Goal: Task Accomplishment & Management: Complete application form

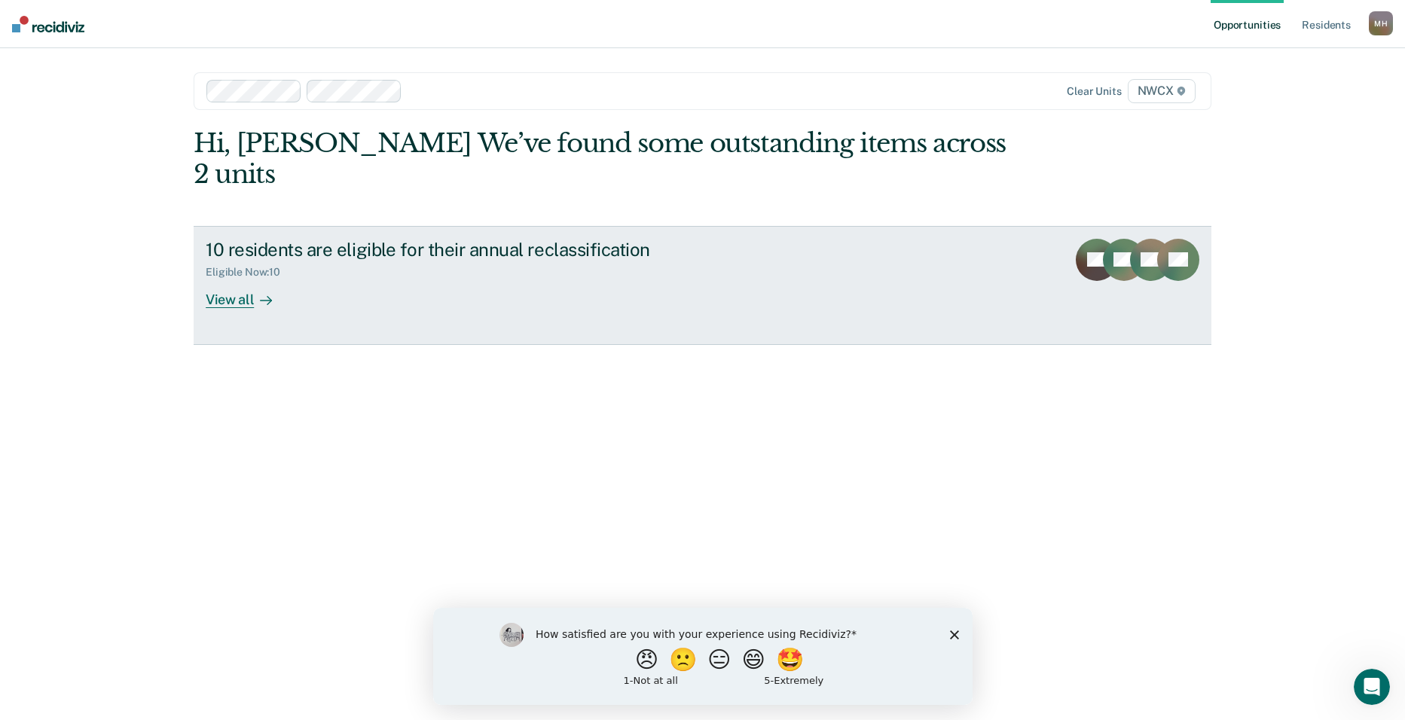
click at [237, 279] on div "View all" at bounding box center [248, 293] width 84 height 29
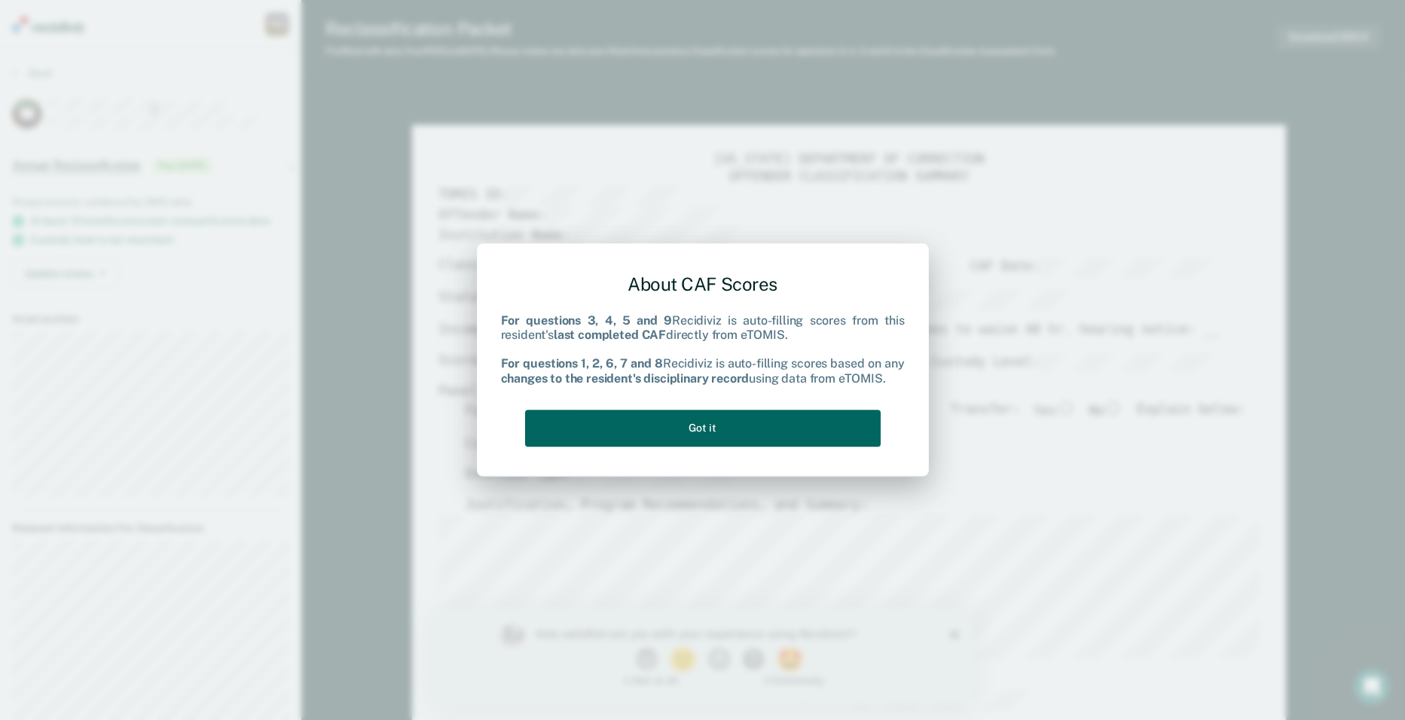
click at [728, 424] on button "Got it" at bounding box center [703, 428] width 356 height 37
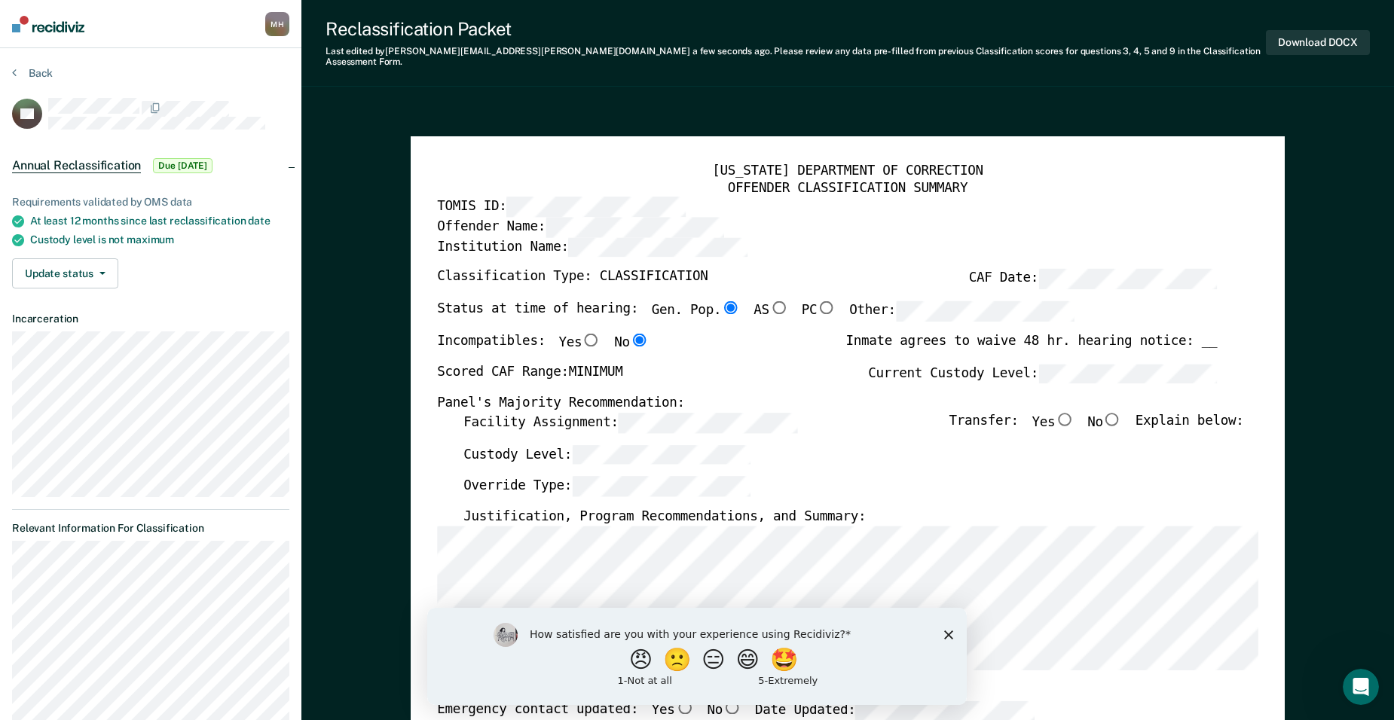
click at [1118, 412] on input "No" at bounding box center [1112, 419] width 19 height 14
type textarea "x"
radio input "true"
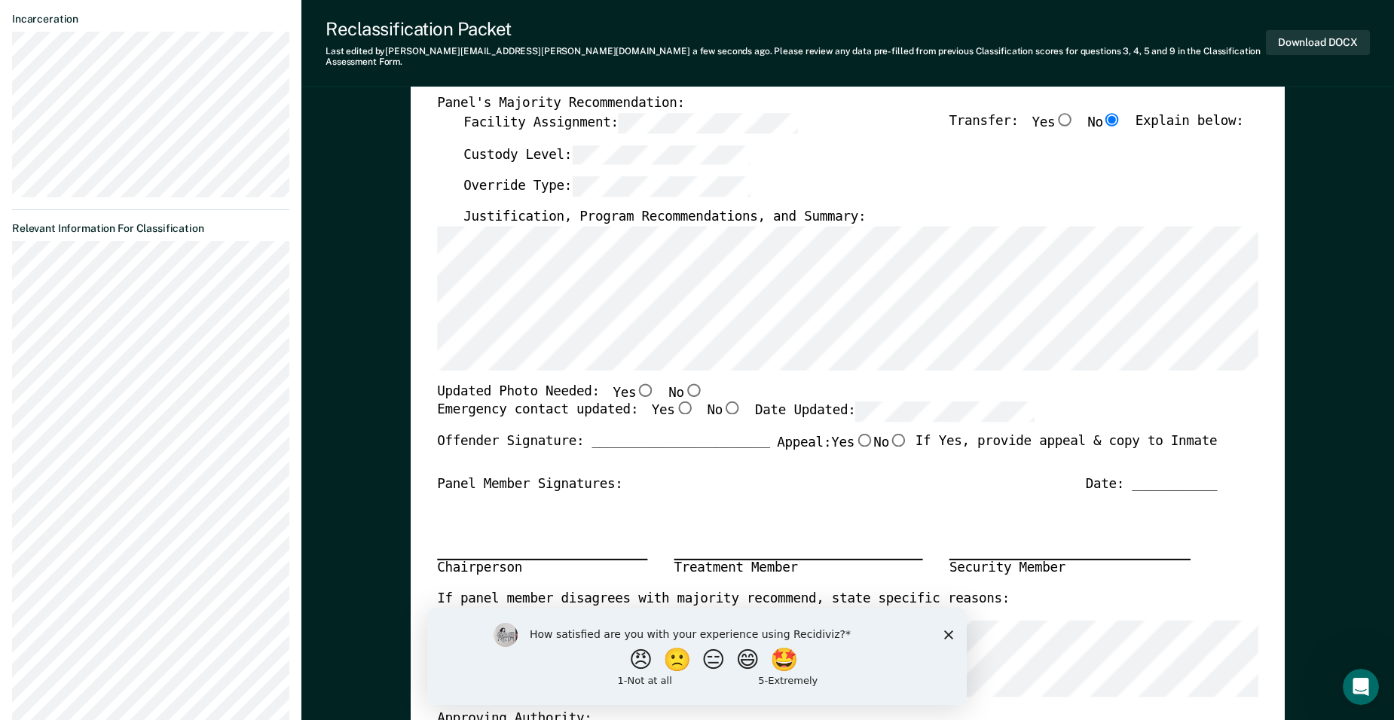
scroll to position [301, 0]
click at [684, 381] on input "No" at bounding box center [693, 388] width 19 height 14
type textarea "x"
radio input "true"
click at [675, 400] on input "Yes" at bounding box center [684, 407] width 19 height 14
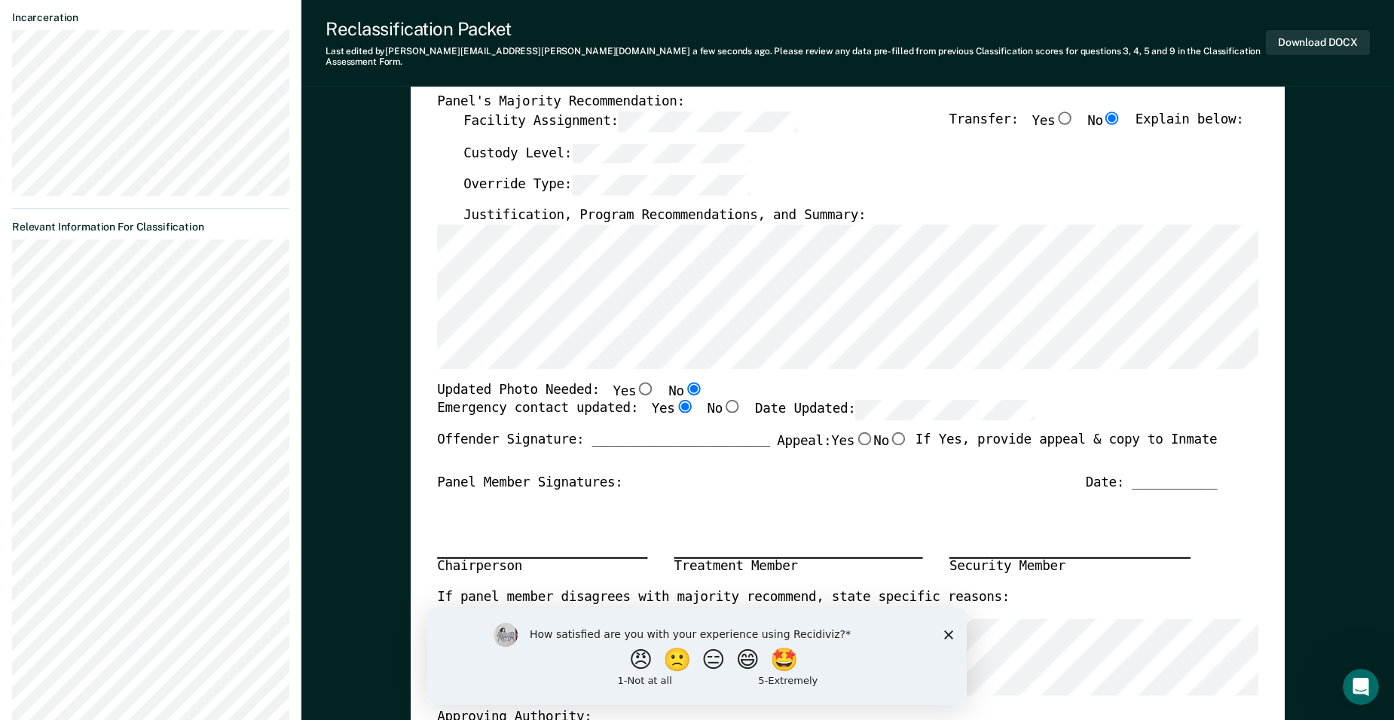
type textarea "x"
radio input "true"
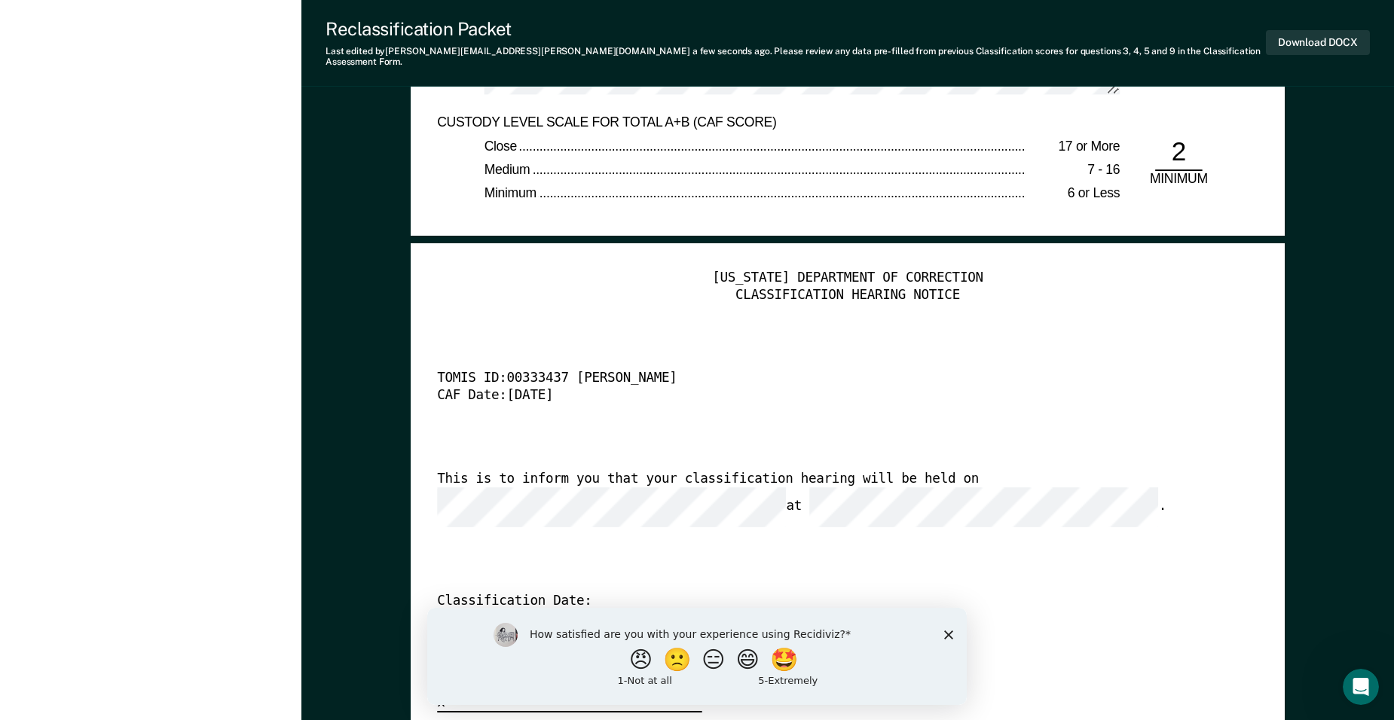
scroll to position [3466, 0]
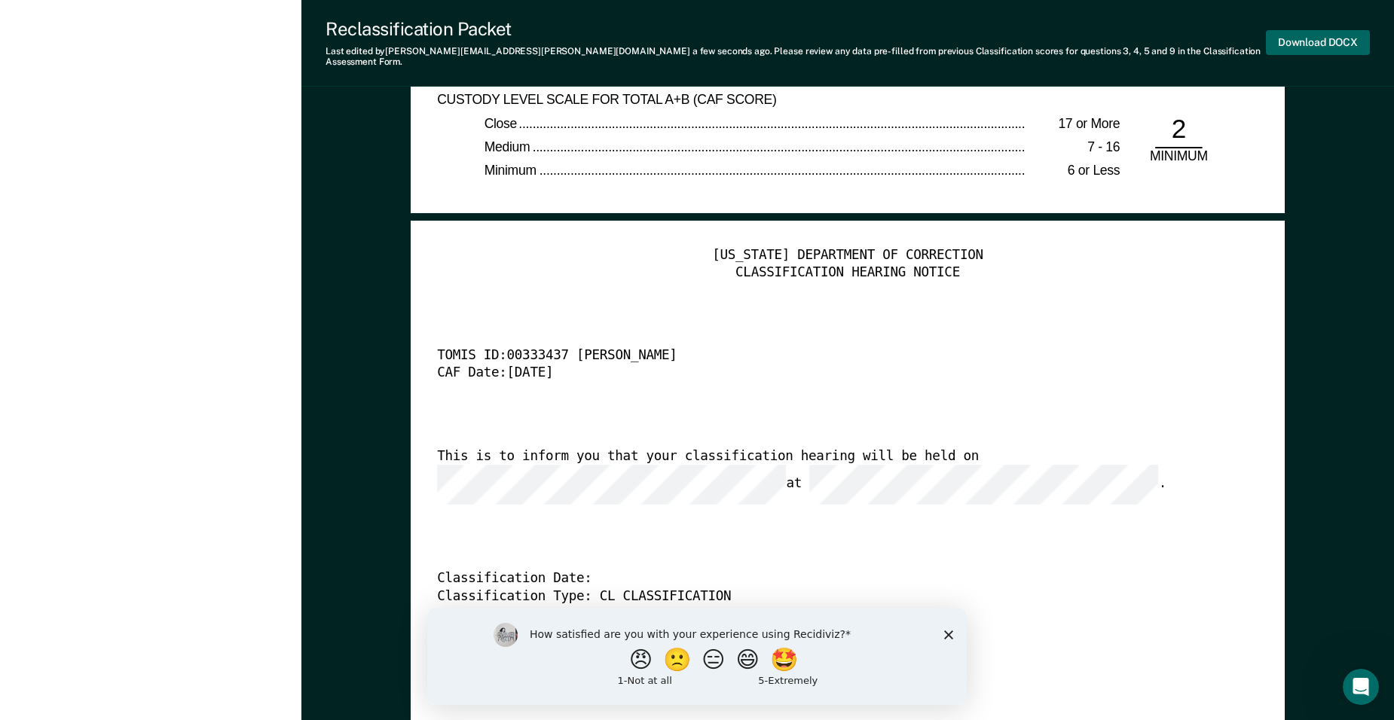
click at [1306, 35] on button "Download DOCX" at bounding box center [1318, 42] width 104 height 25
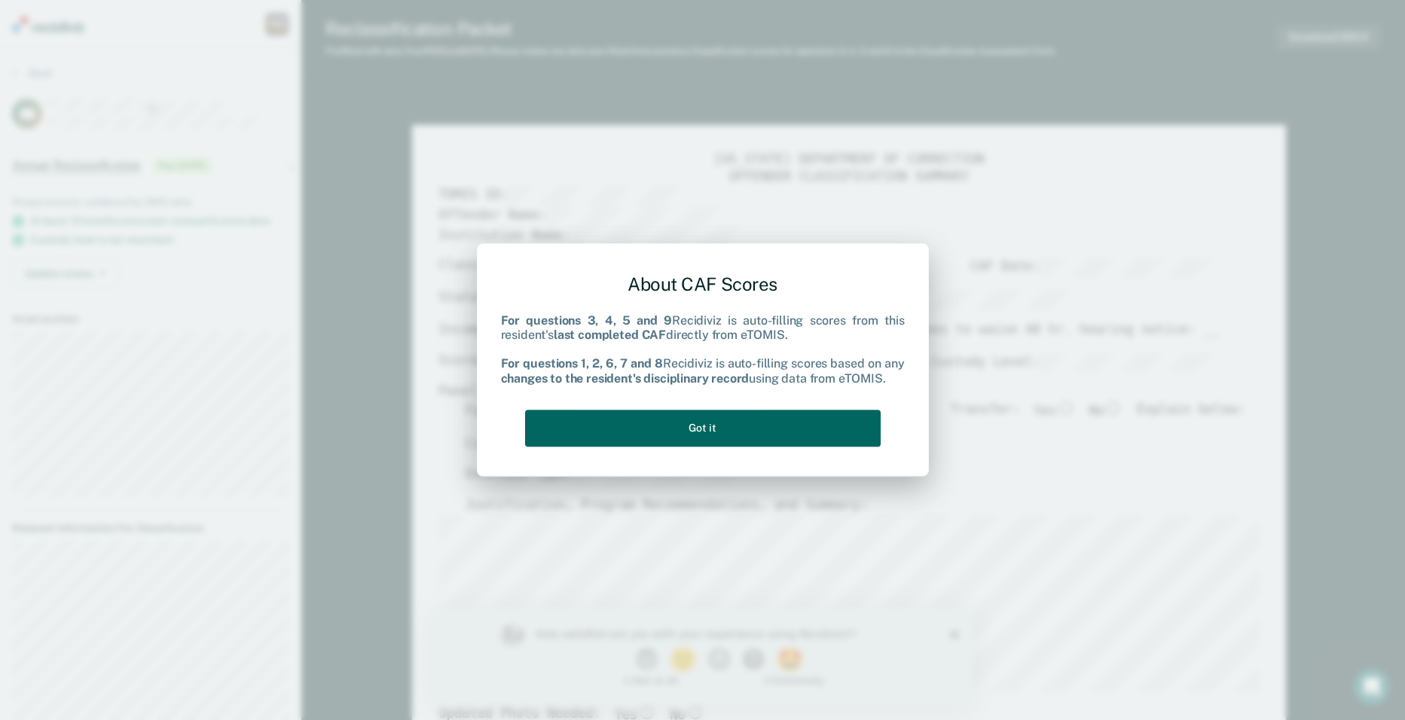
click at [800, 436] on button "Got it" at bounding box center [703, 428] width 356 height 37
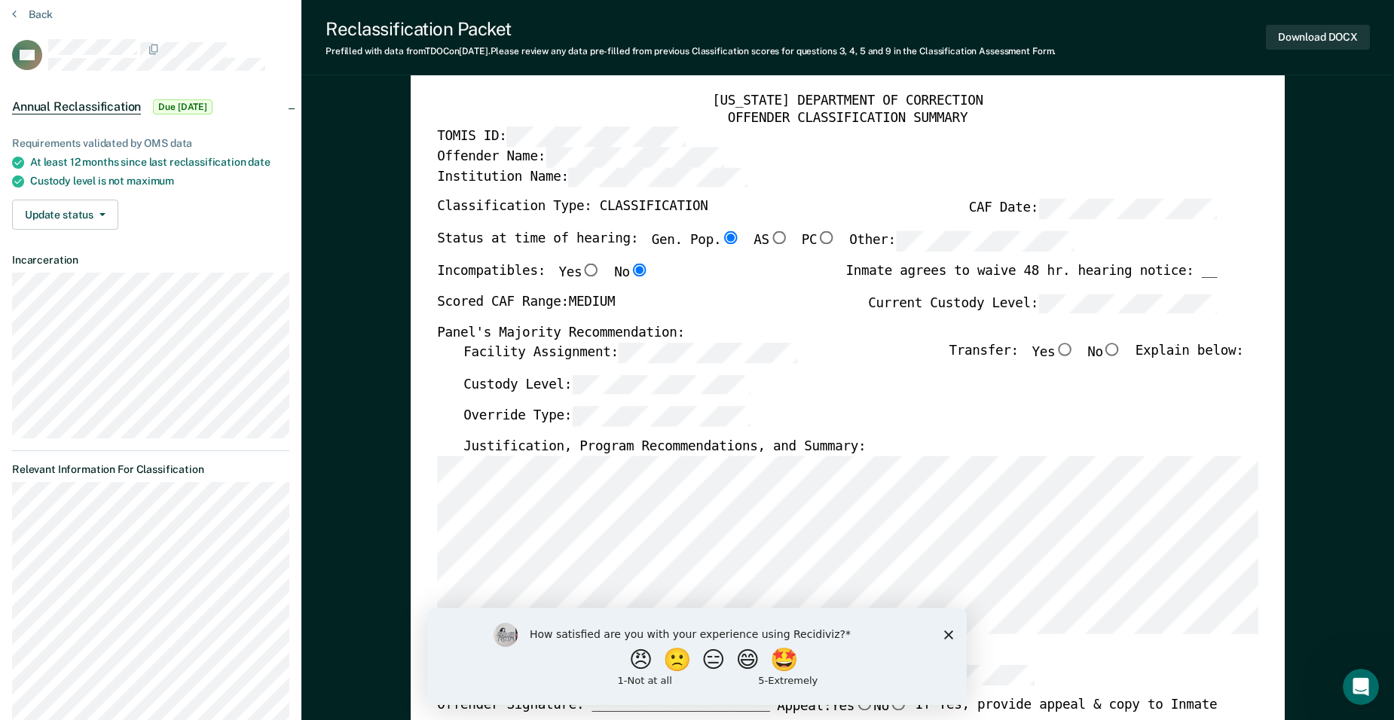
scroll to position [75, 0]
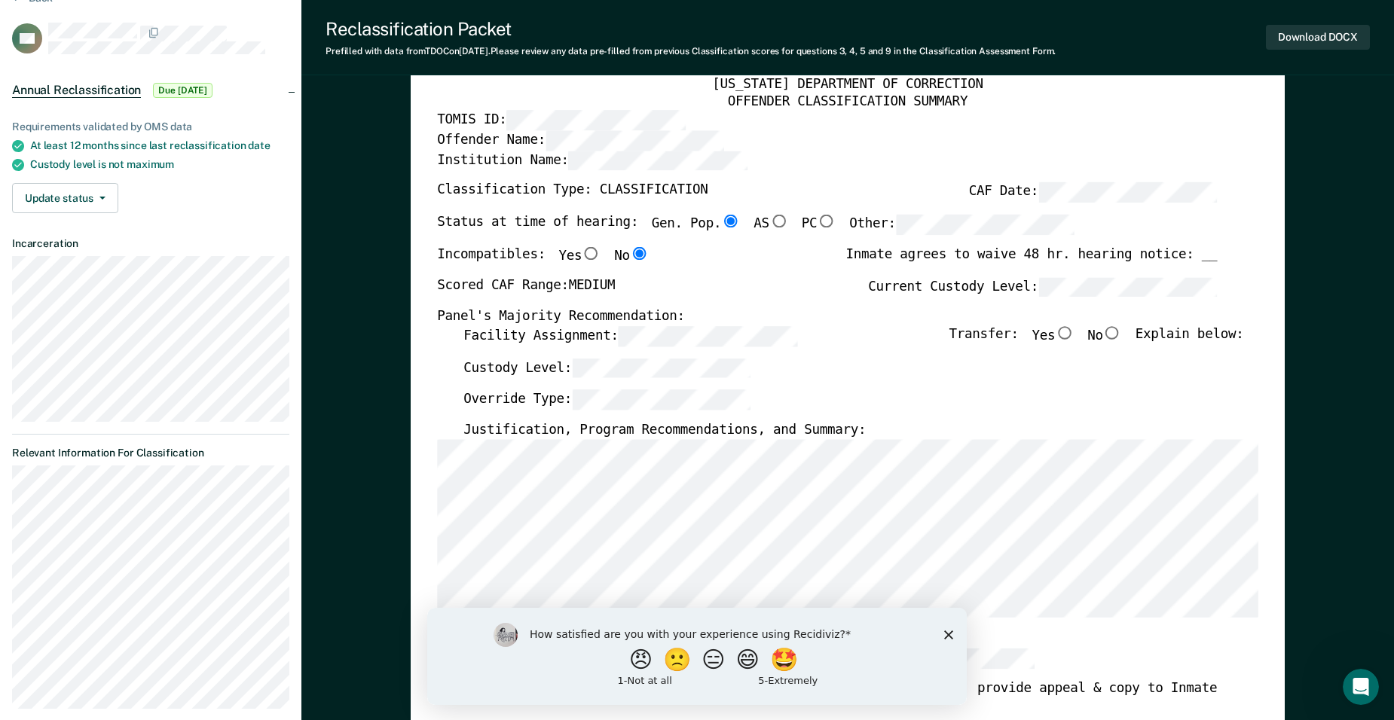
click at [1119, 332] on input "No" at bounding box center [1112, 333] width 19 height 14
type textarea "x"
radio input "true"
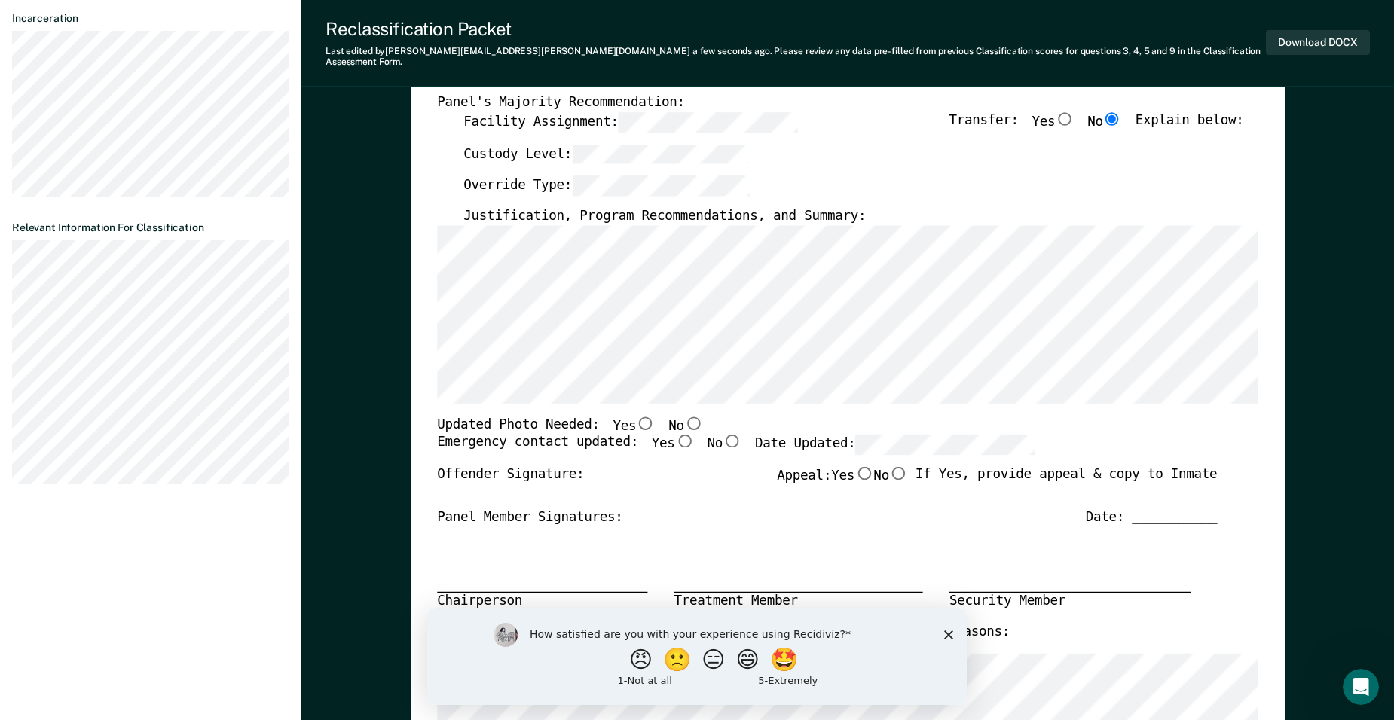
scroll to position [301, 0]
click at [948, 634] on polygon "Close survey" at bounding box center [948, 634] width 9 height 9
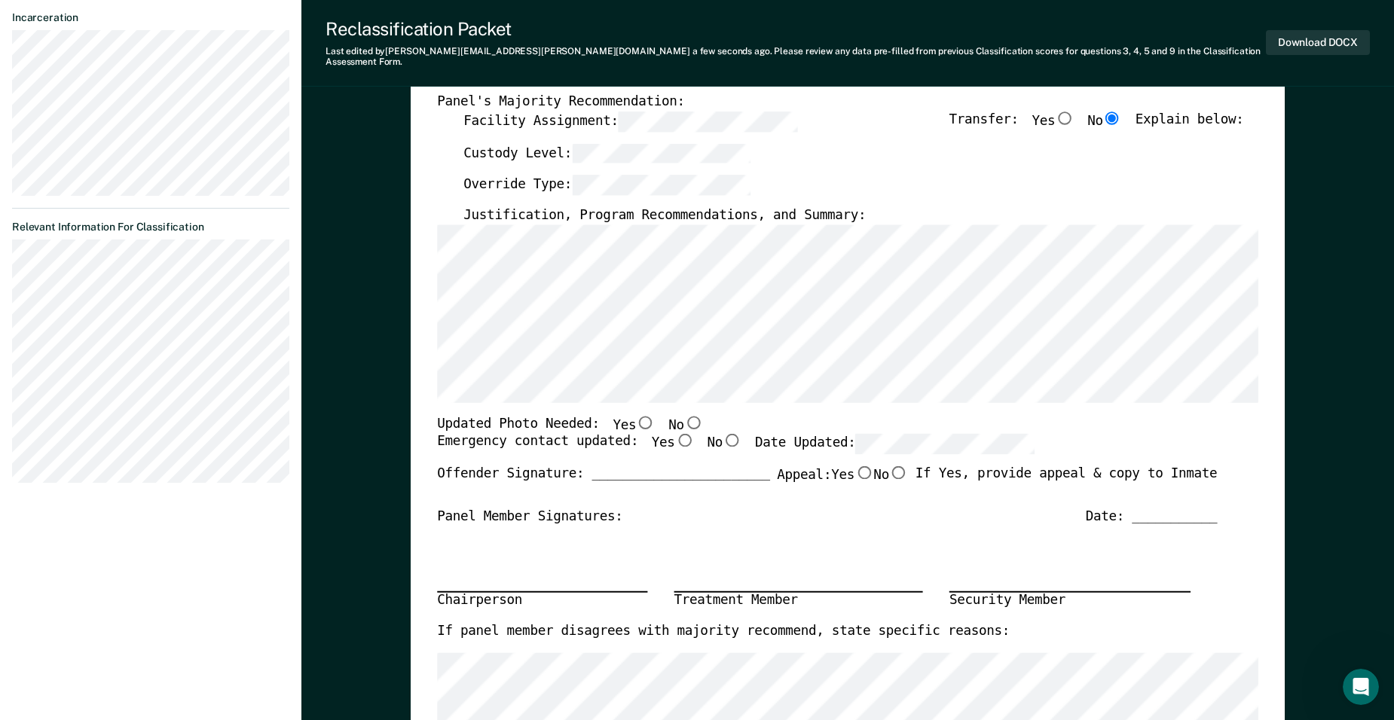
click at [684, 415] on input "No" at bounding box center [693, 422] width 19 height 14
type textarea "x"
radio input "true"
click at [675, 434] on input "Yes" at bounding box center [684, 441] width 19 height 14
type textarea "x"
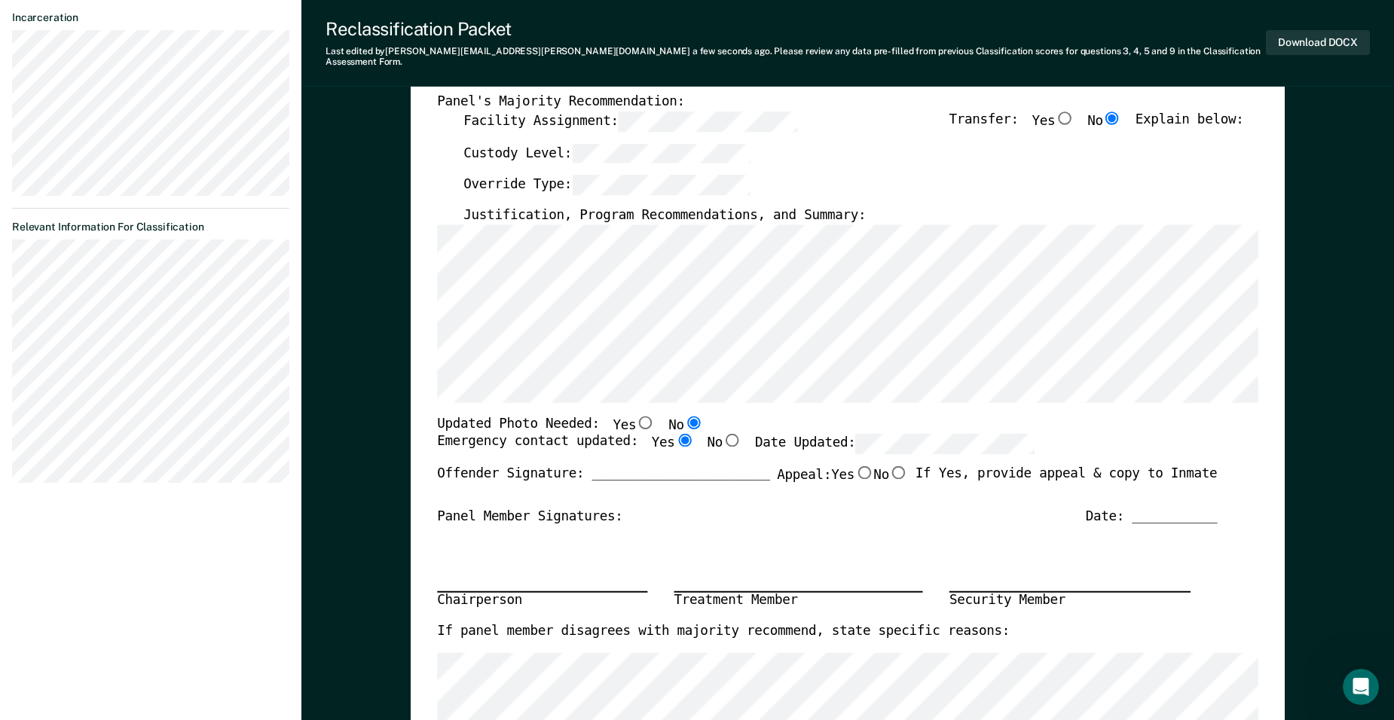
radio input "true"
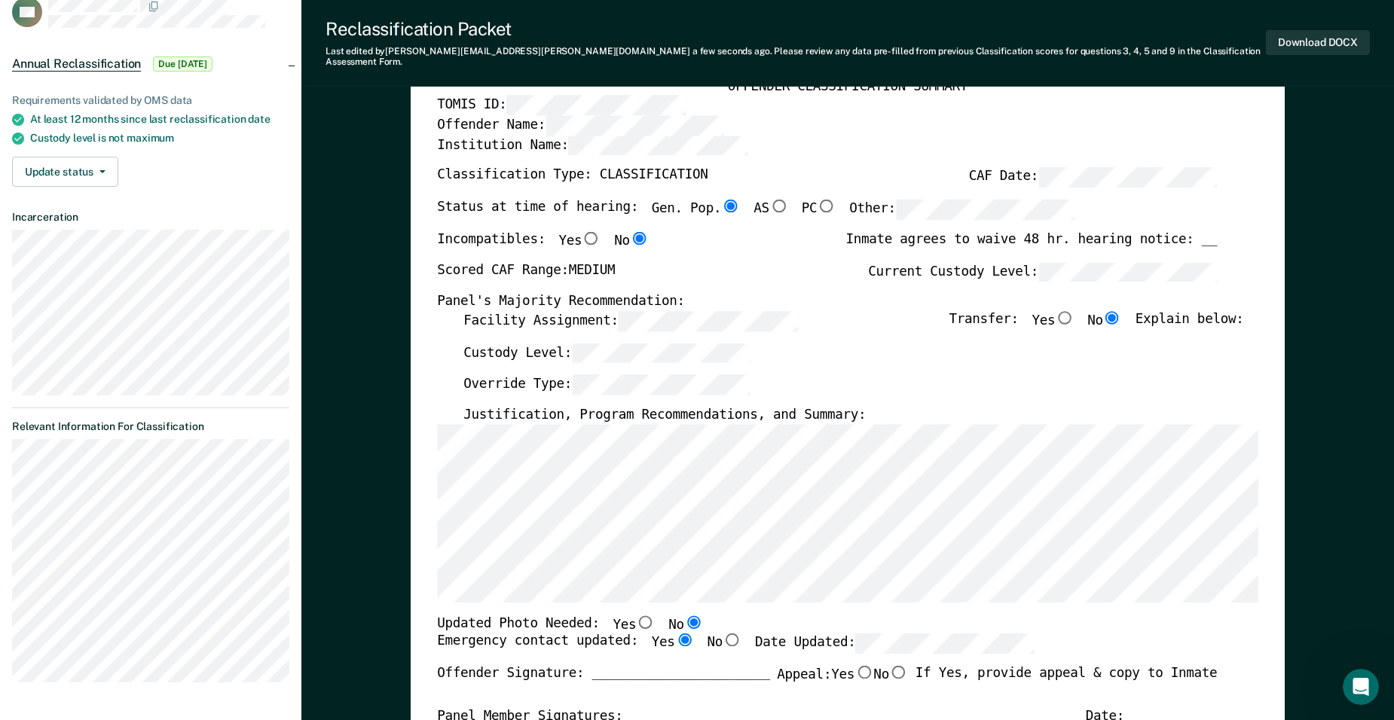
scroll to position [75, 0]
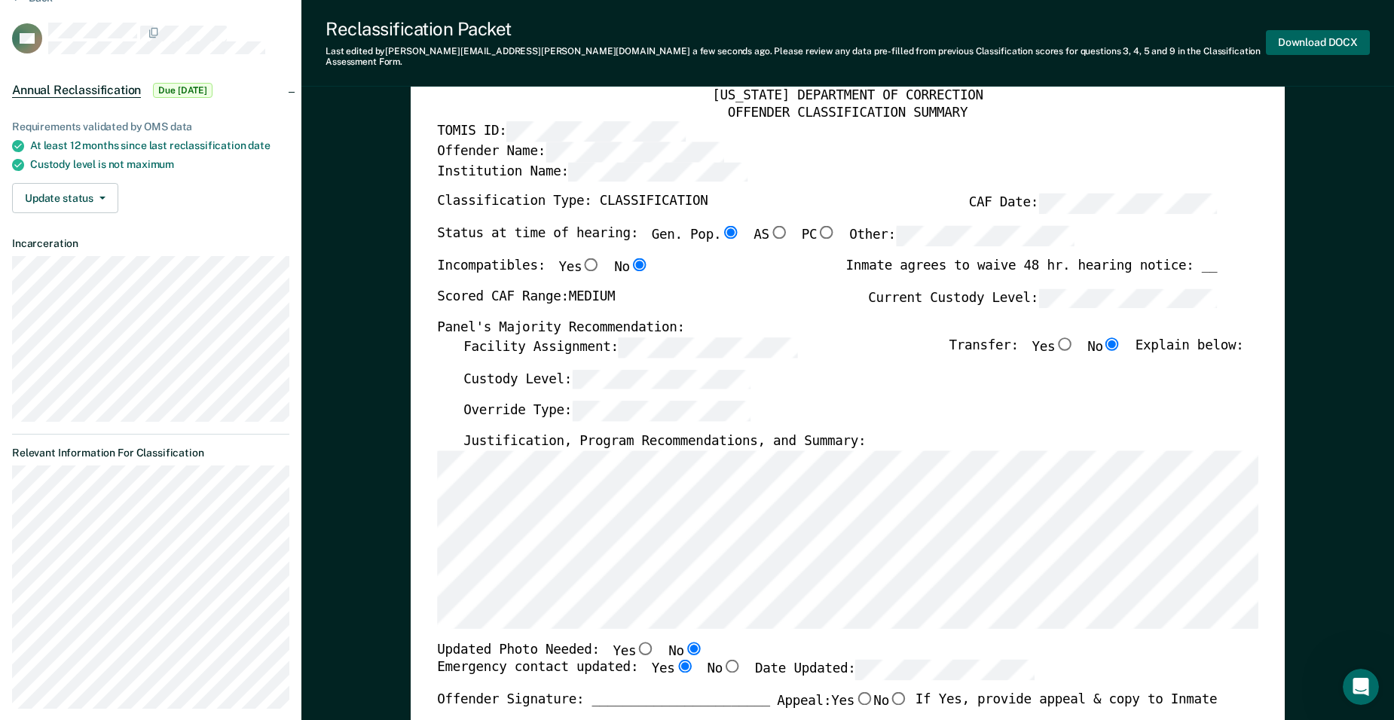
click at [1298, 36] on button "Download DOCX" at bounding box center [1318, 42] width 104 height 25
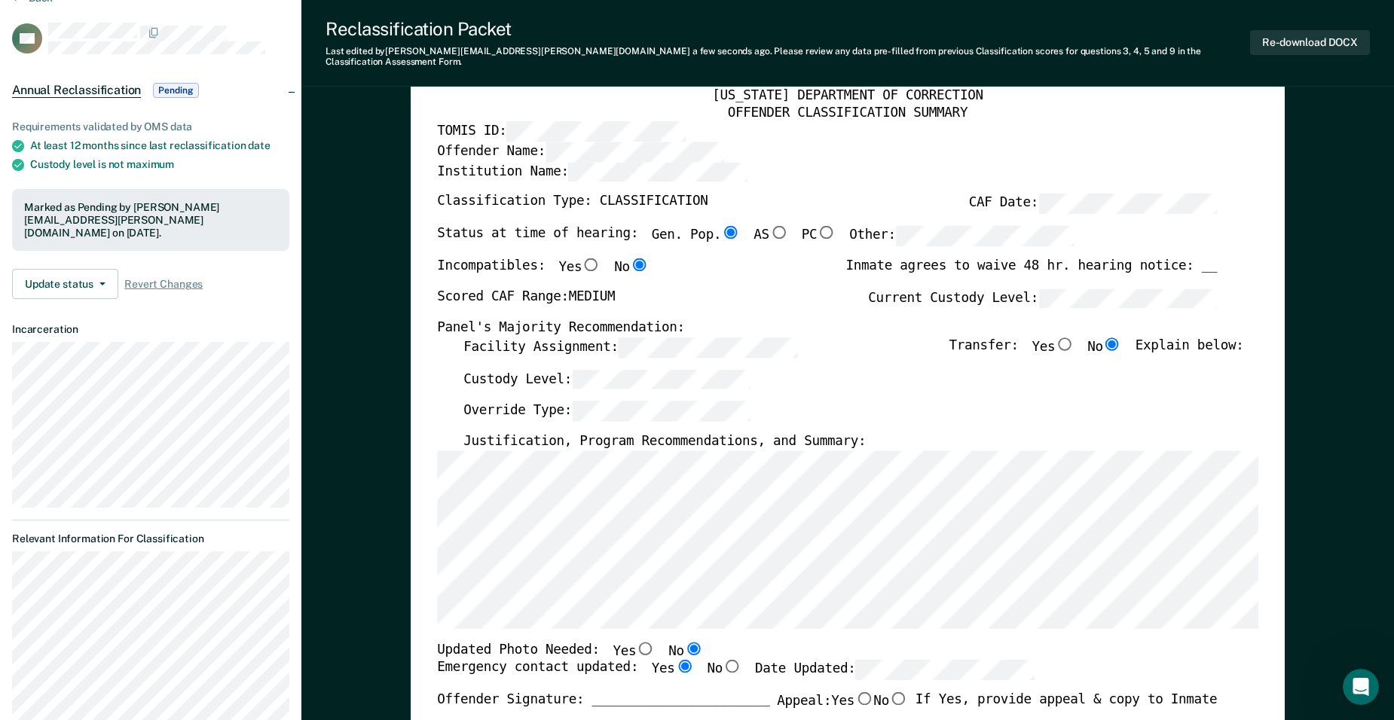
type textarea "x"
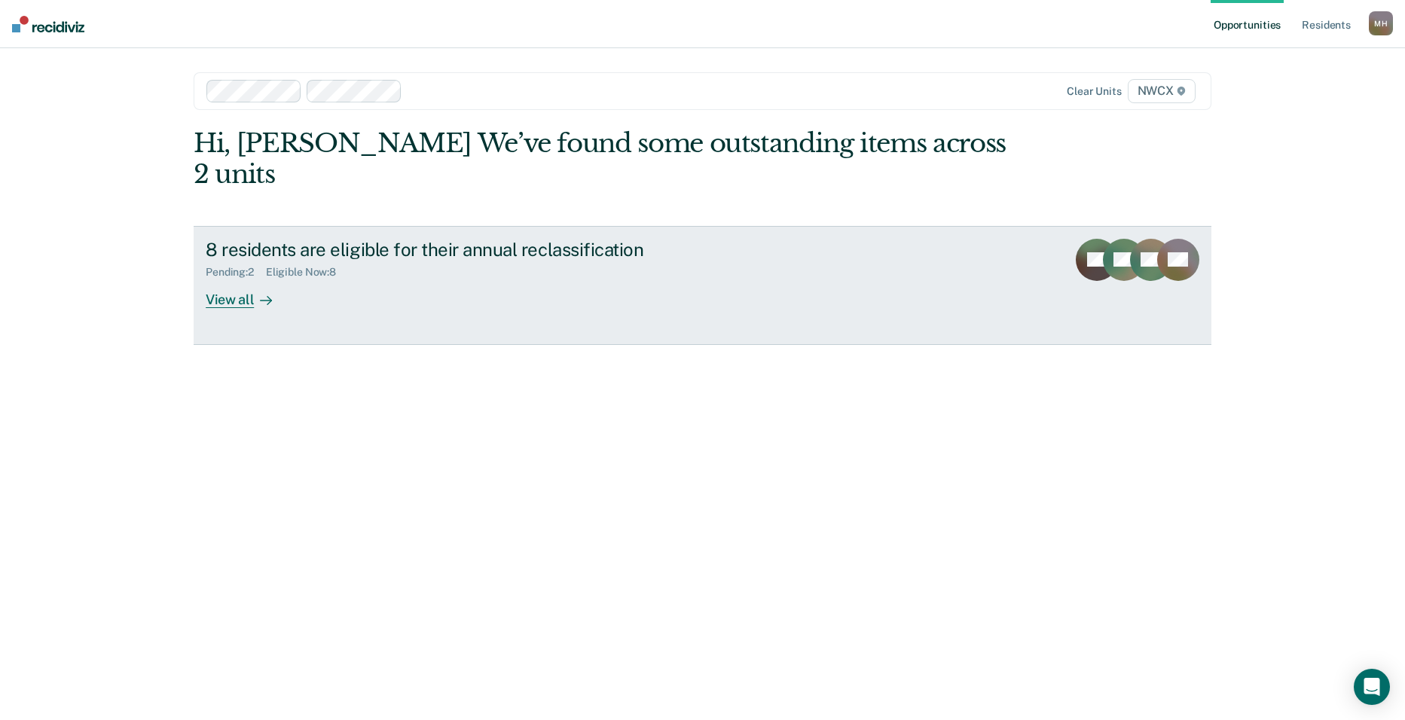
click at [221, 279] on div "View all" at bounding box center [248, 293] width 84 height 29
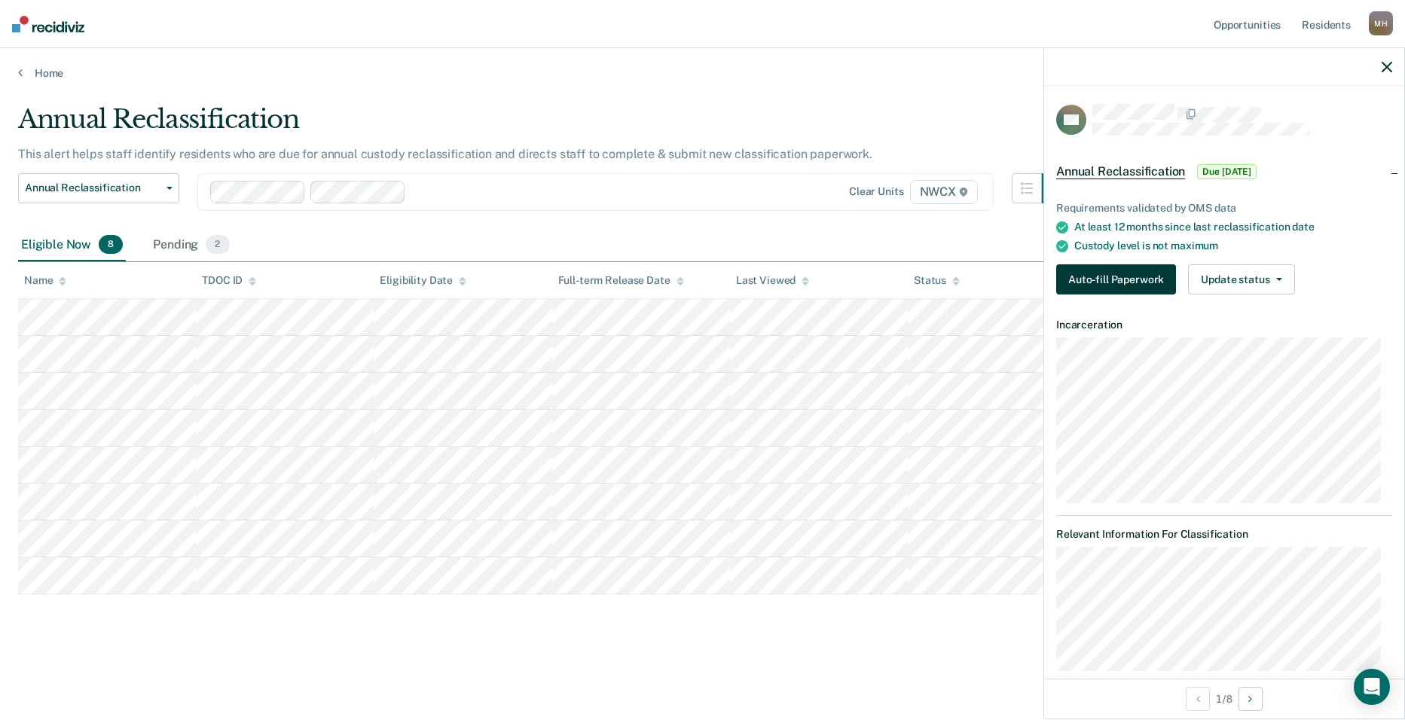
click at [1116, 279] on button "Auto-fill Paperwork" at bounding box center [1116, 279] width 120 height 30
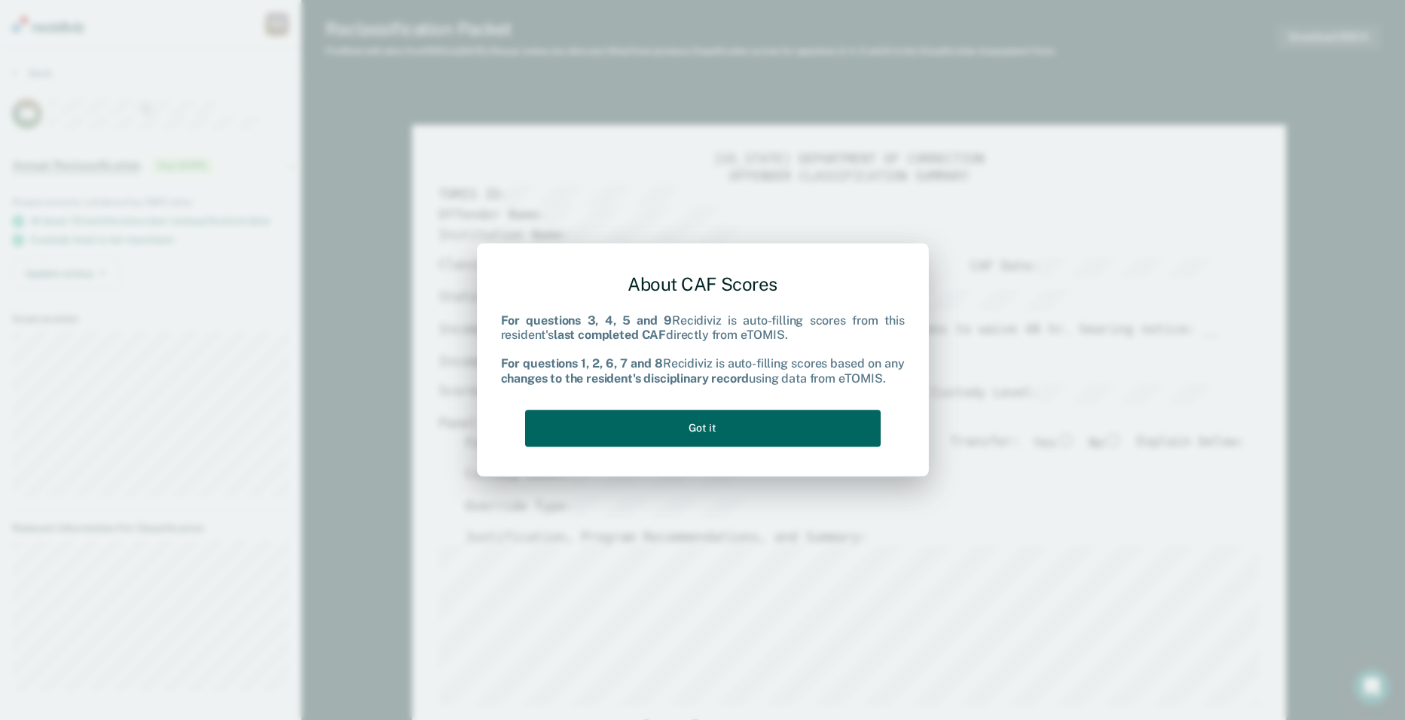
click at [792, 426] on button "Got it" at bounding box center [703, 428] width 356 height 37
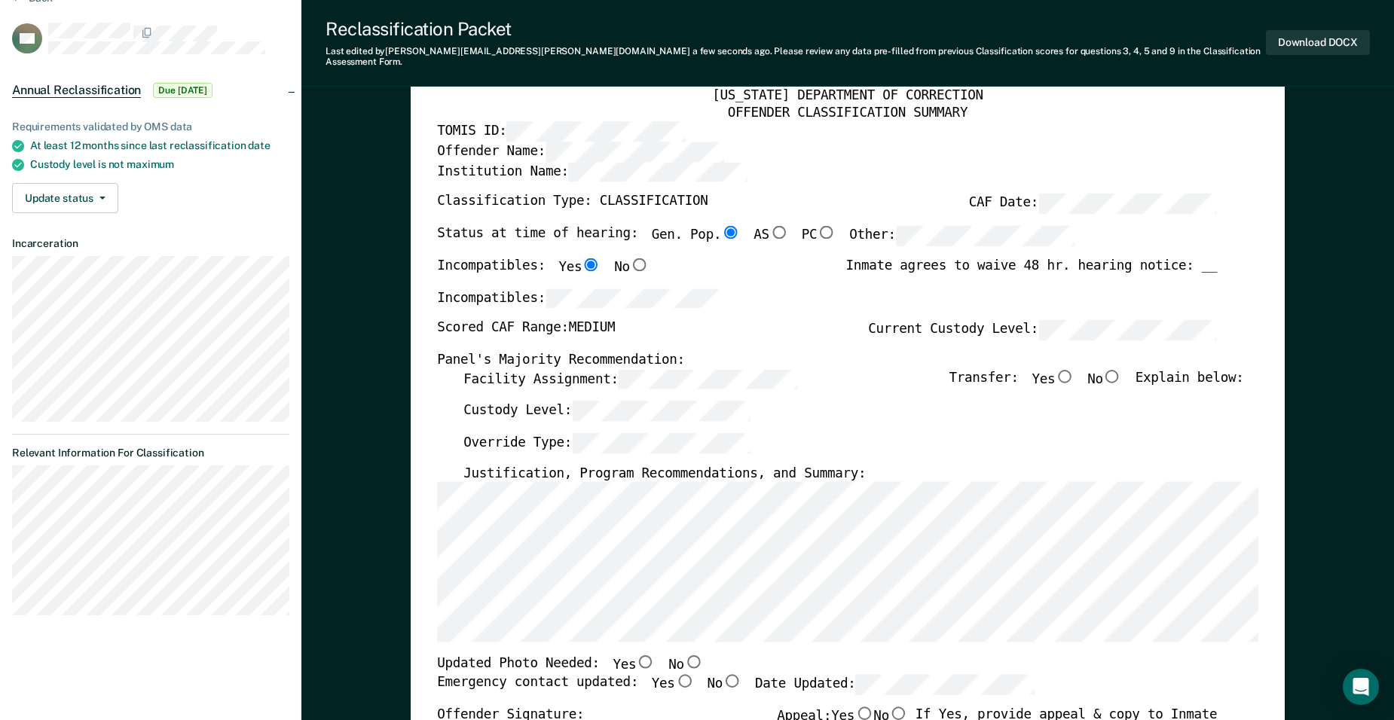
scroll to position [151, 0]
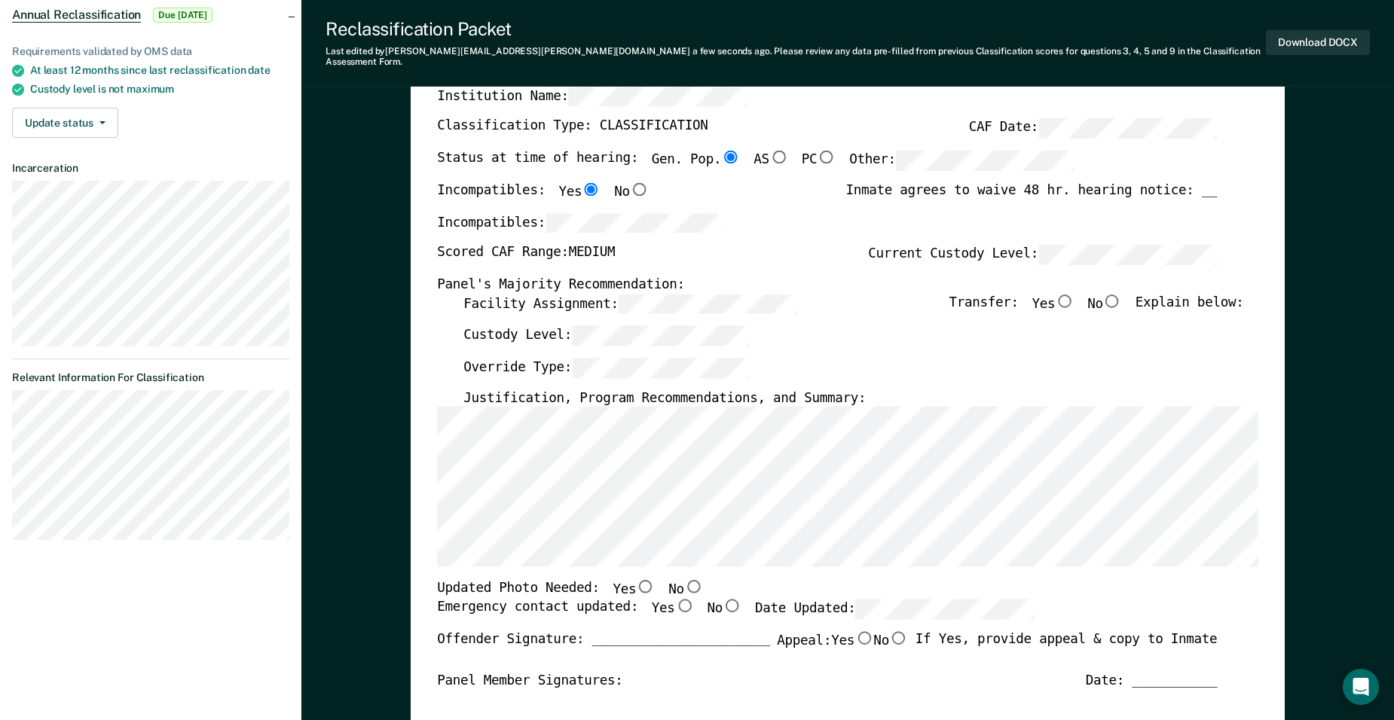
click at [684, 580] on input "No" at bounding box center [693, 587] width 19 height 14
type textarea "x"
radio input "true"
click at [675, 599] on input "Yes" at bounding box center [684, 606] width 19 height 14
type textarea "x"
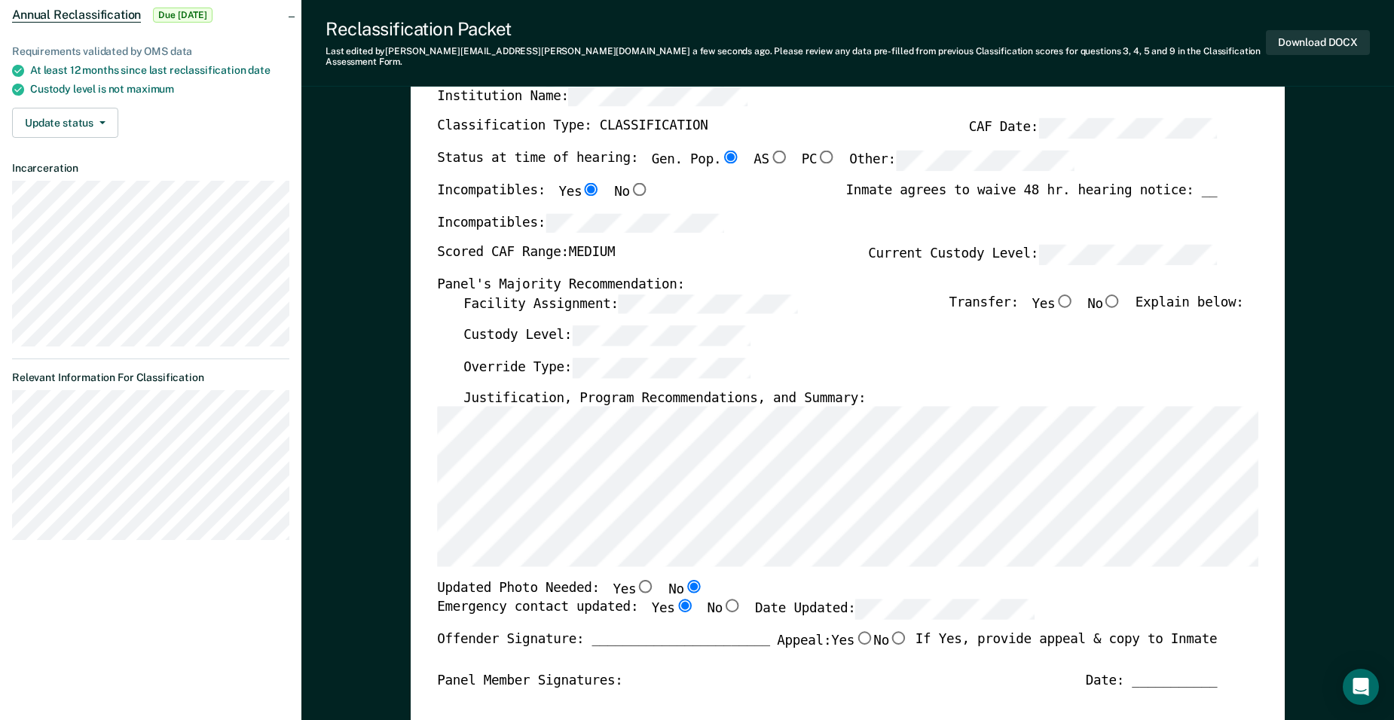
radio input "true"
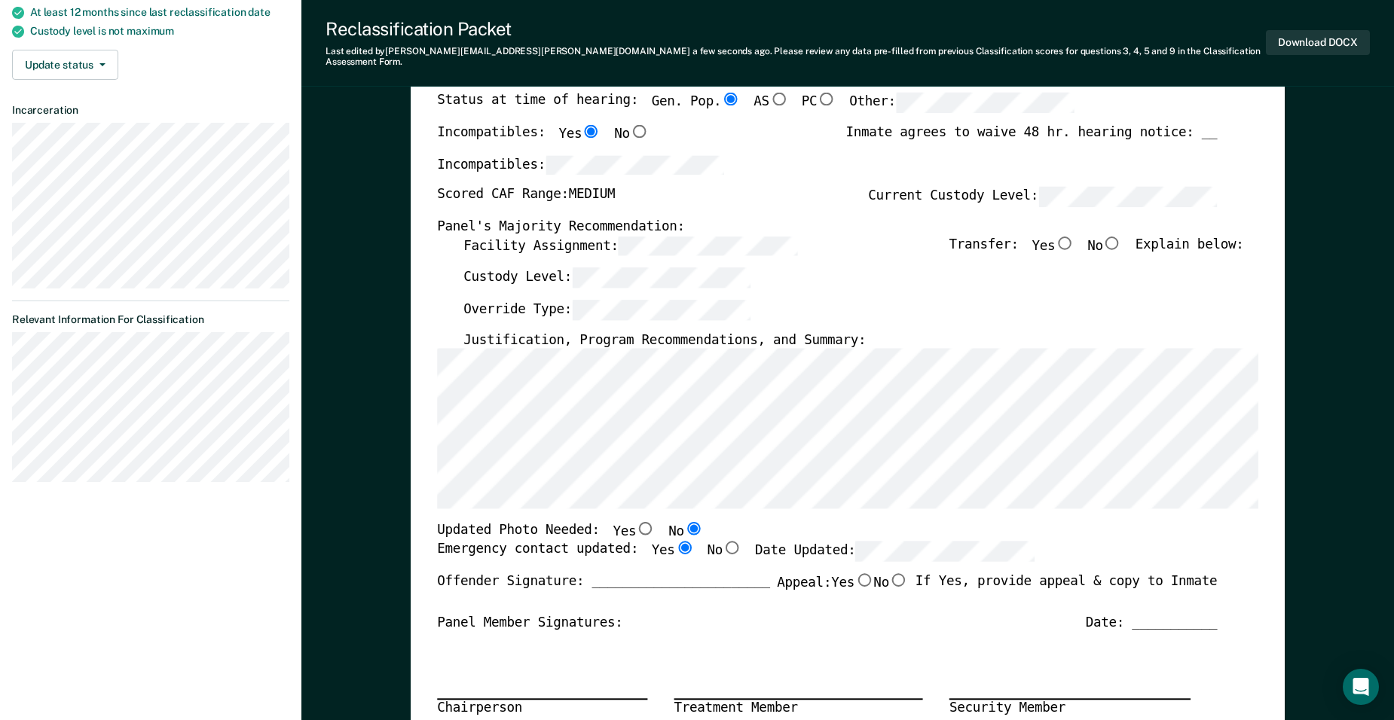
scroll to position [226, 0]
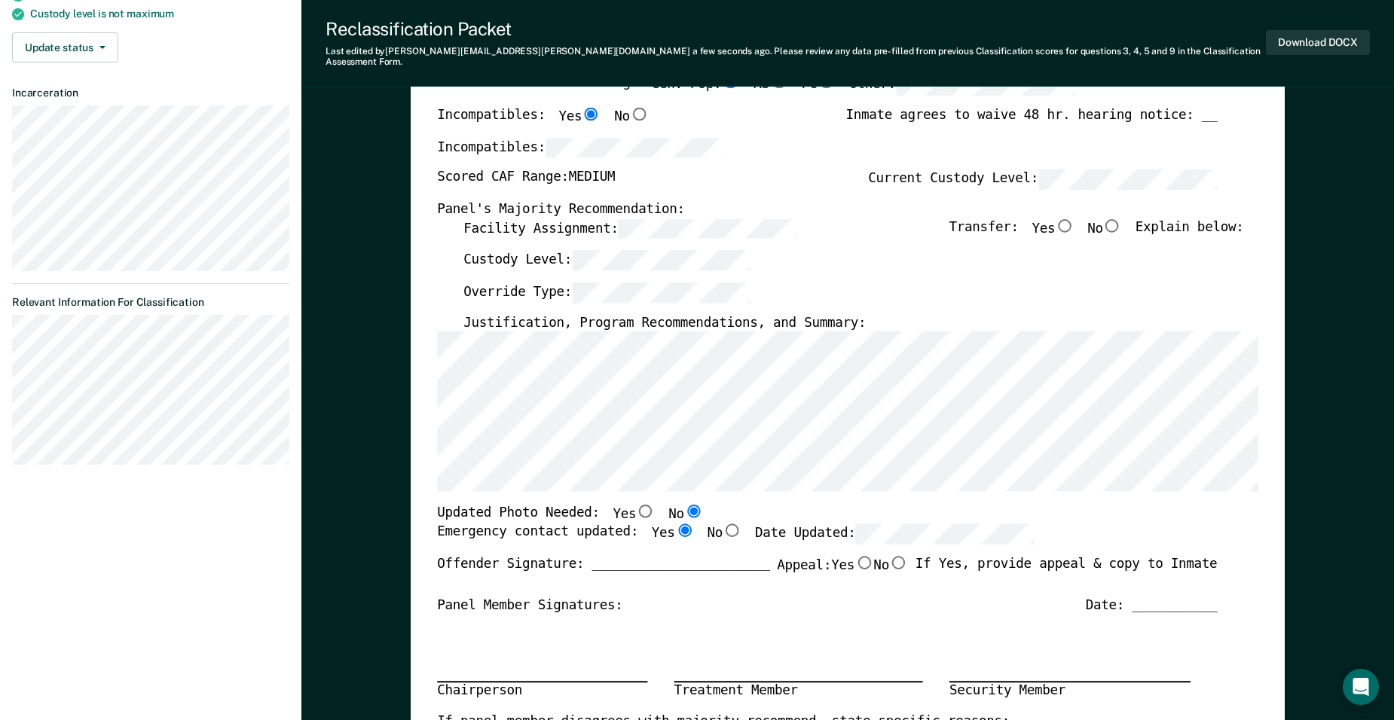
click at [1117, 219] on input "No" at bounding box center [1112, 226] width 19 height 14
type textarea "x"
radio input "true"
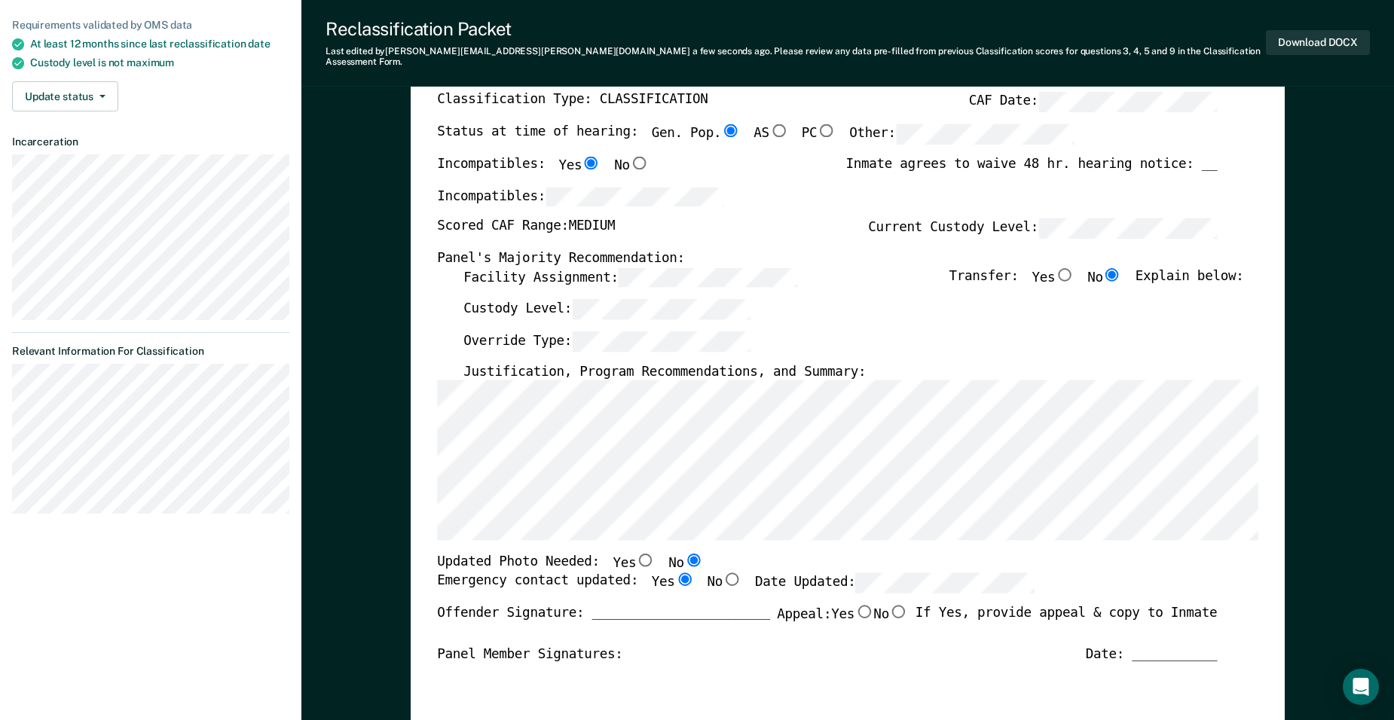
scroll to position [151, 0]
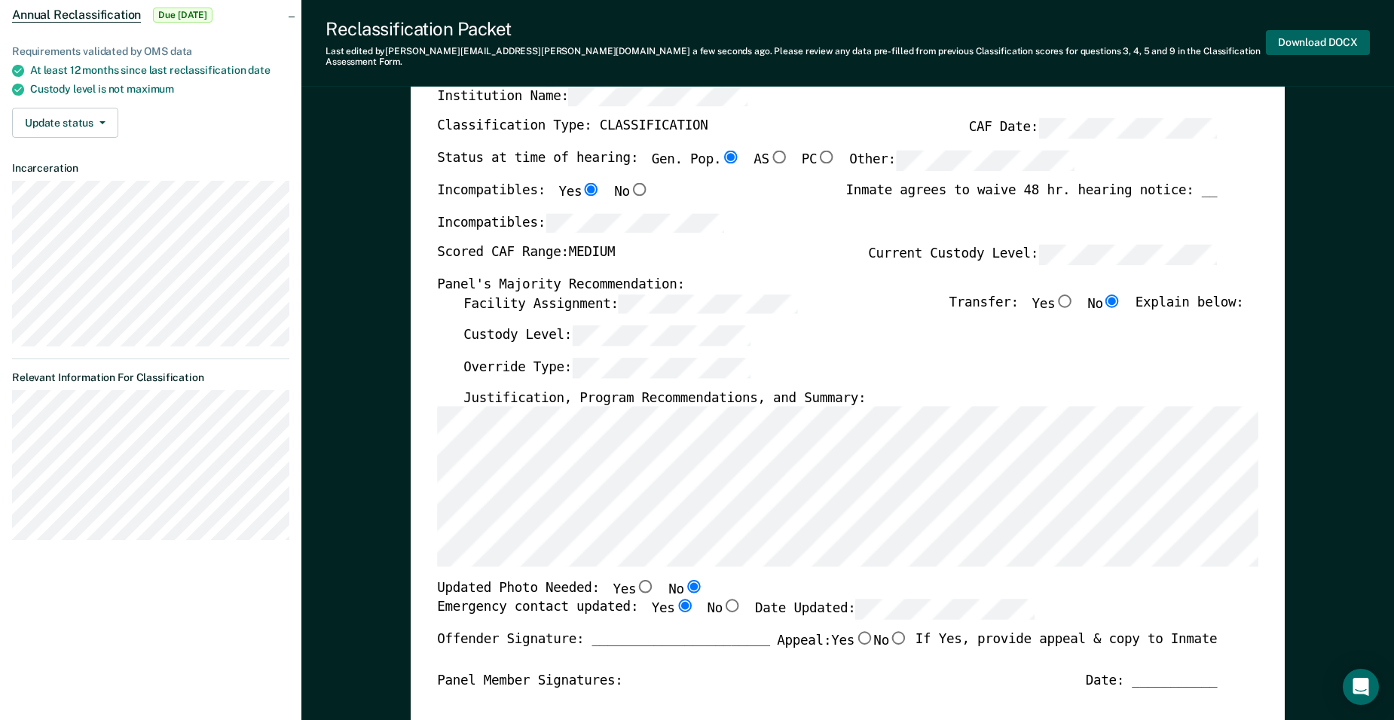
click at [1341, 38] on button "Download DOCX" at bounding box center [1318, 42] width 104 height 25
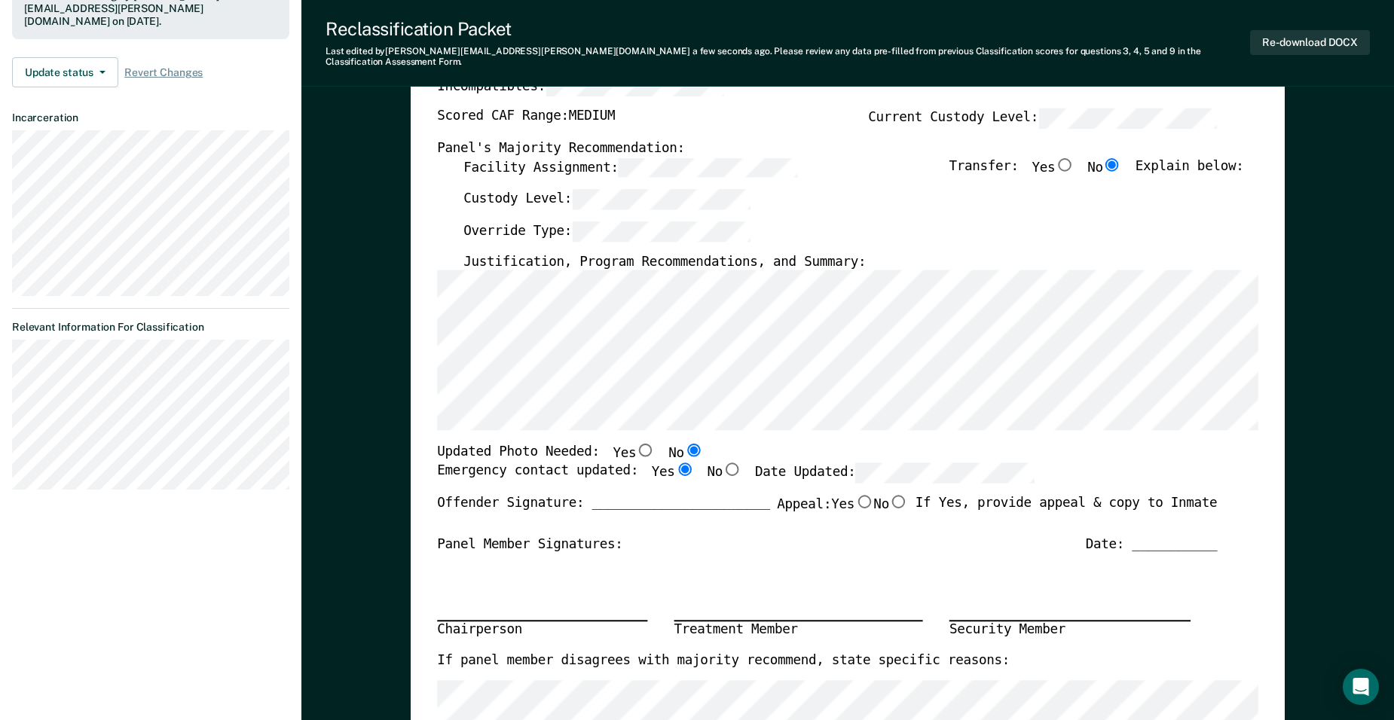
scroll to position [781, 0]
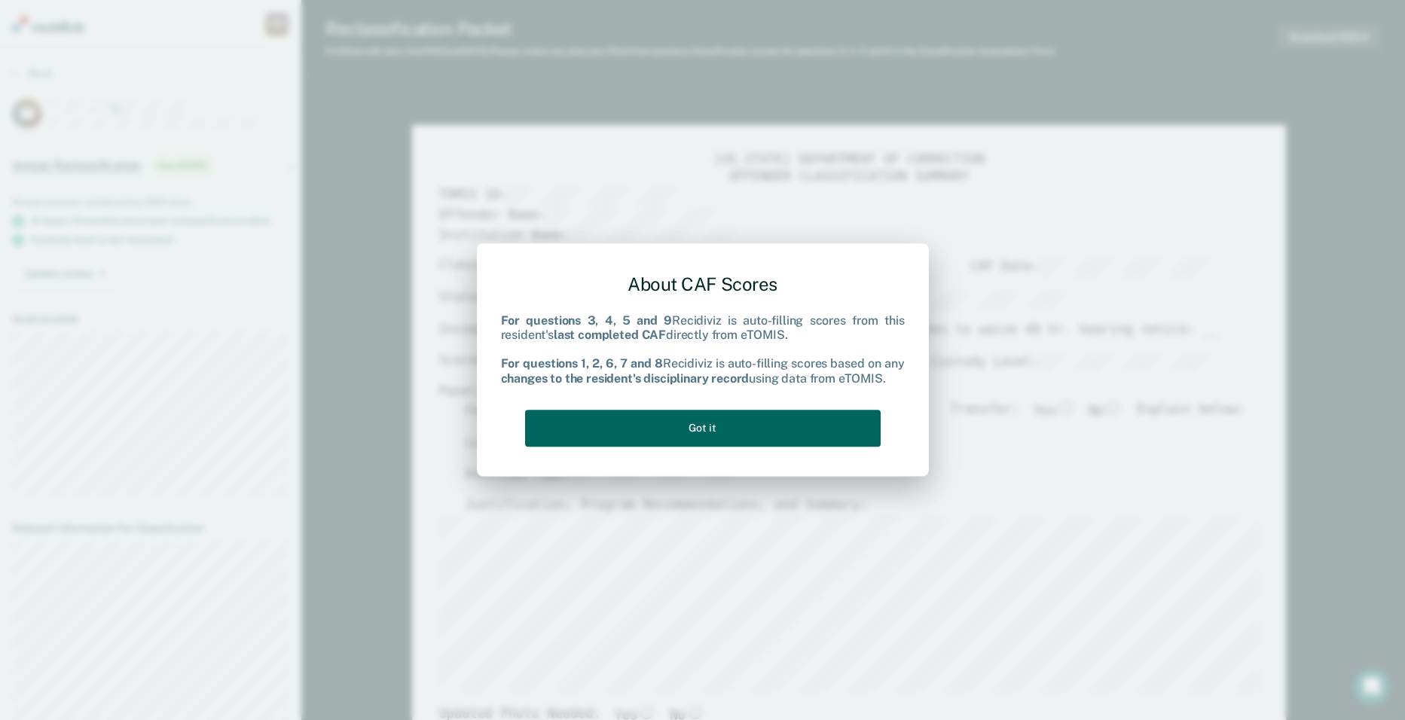
click at [787, 426] on button "Got it" at bounding box center [703, 428] width 356 height 37
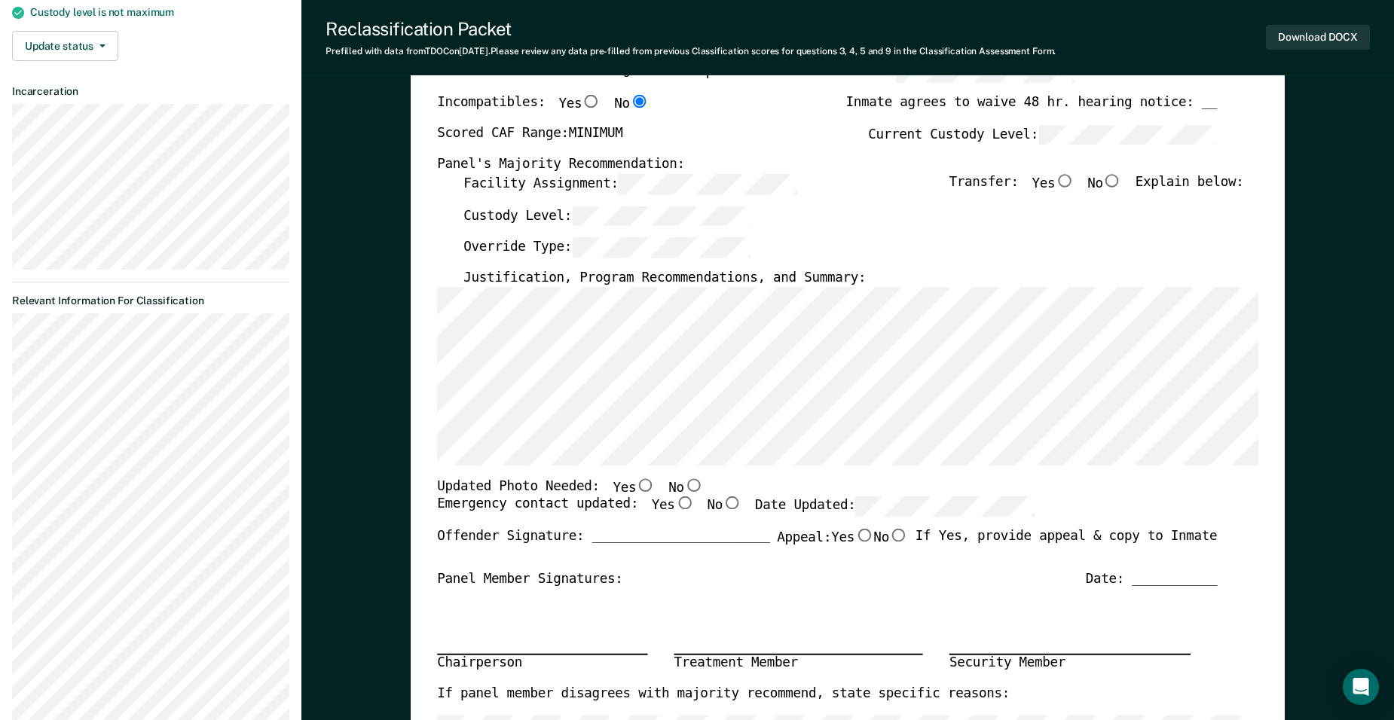
scroll to position [185, 0]
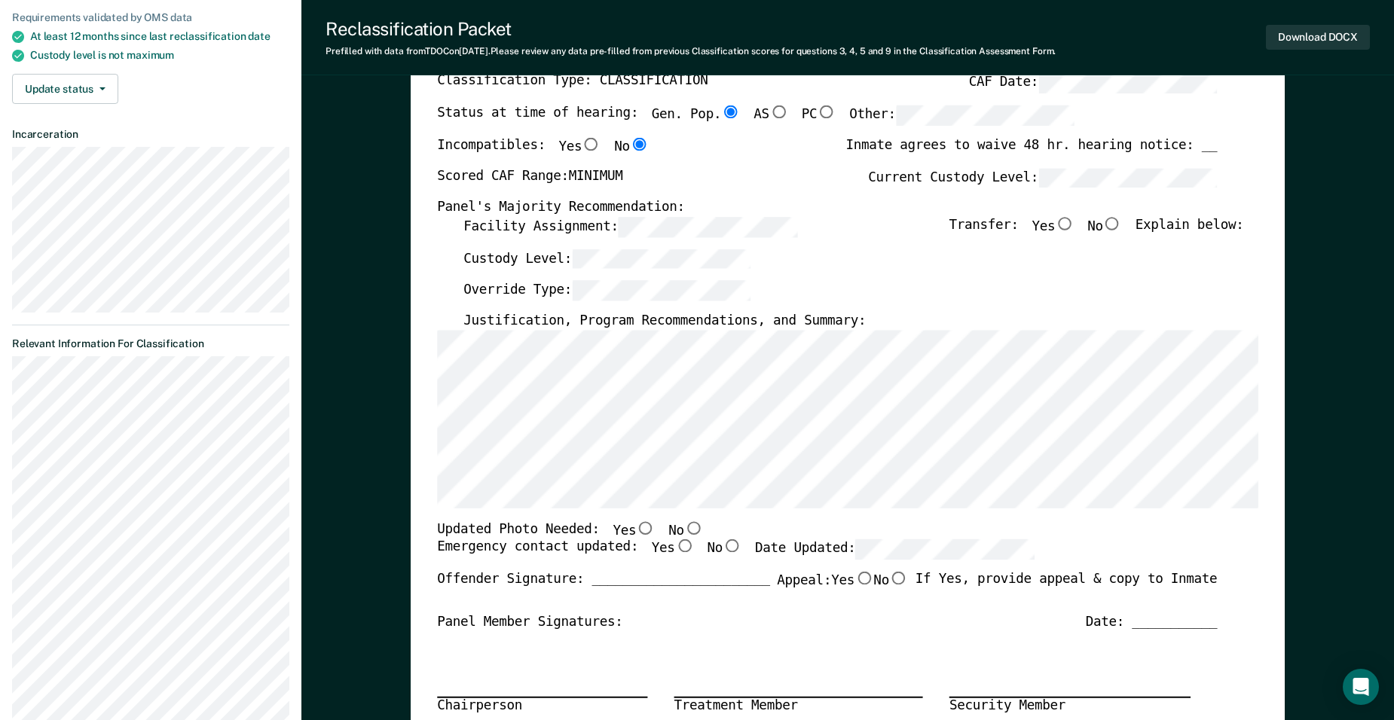
click at [1122, 223] on input "No" at bounding box center [1112, 224] width 19 height 14
type textarea "x"
radio input "true"
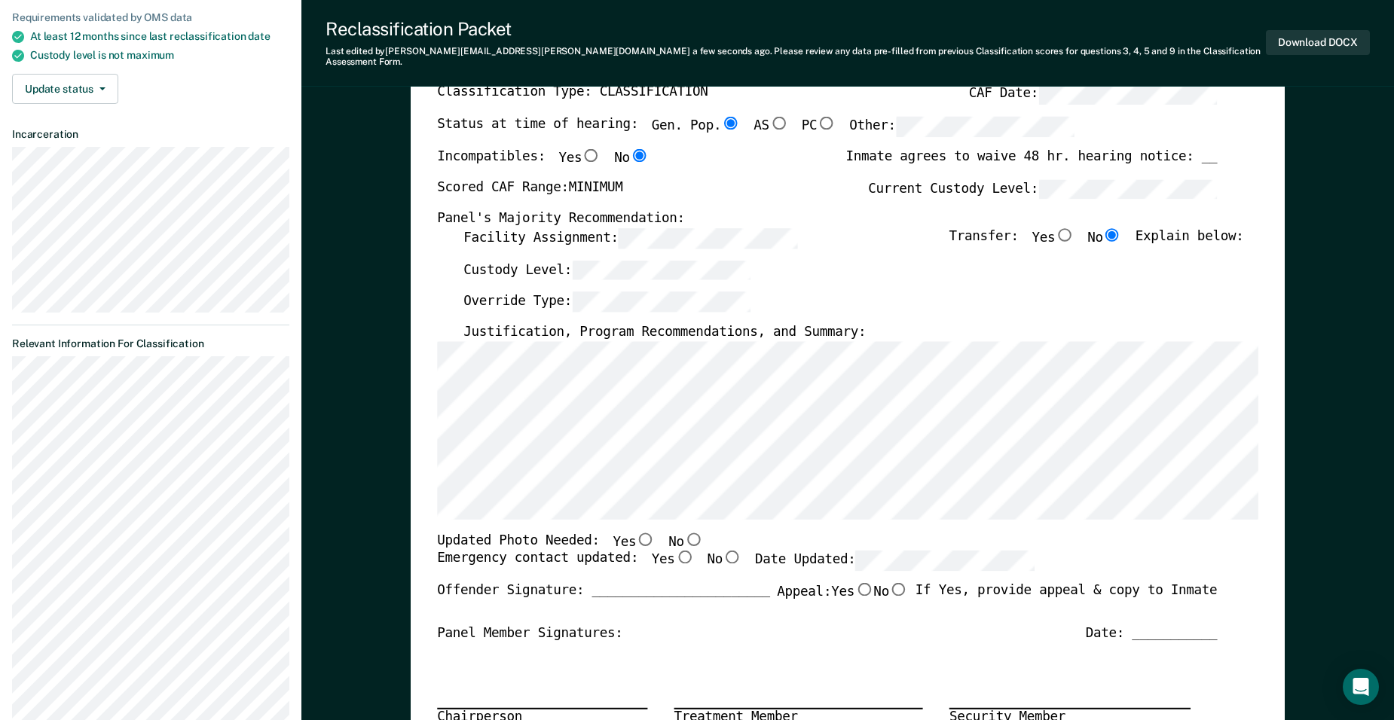
scroll to position [260, 0]
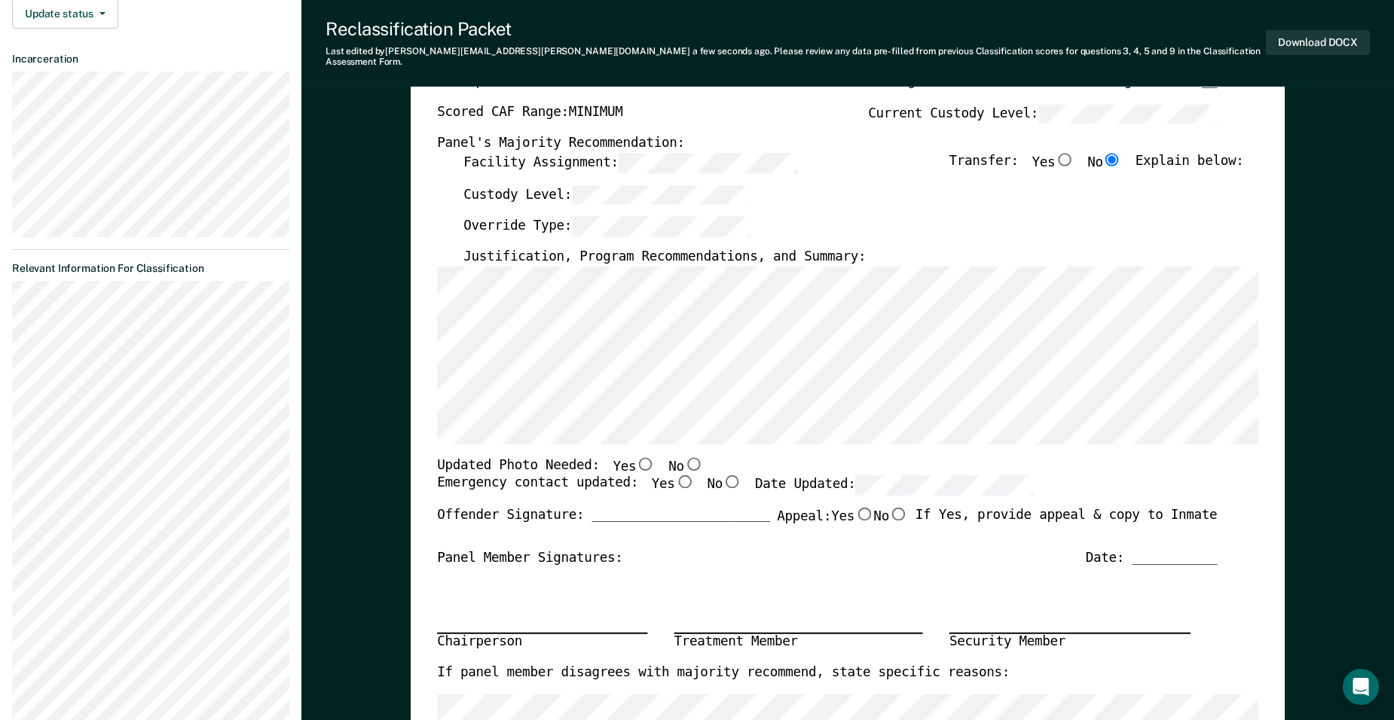
click at [684, 457] on input "No" at bounding box center [693, 464] width 19 height 14
type textarea "x"
radio input "true"
click at [675, 475] on input "Yes" at bounding box center [684, 482] width 19 height 14
type textarea "x"
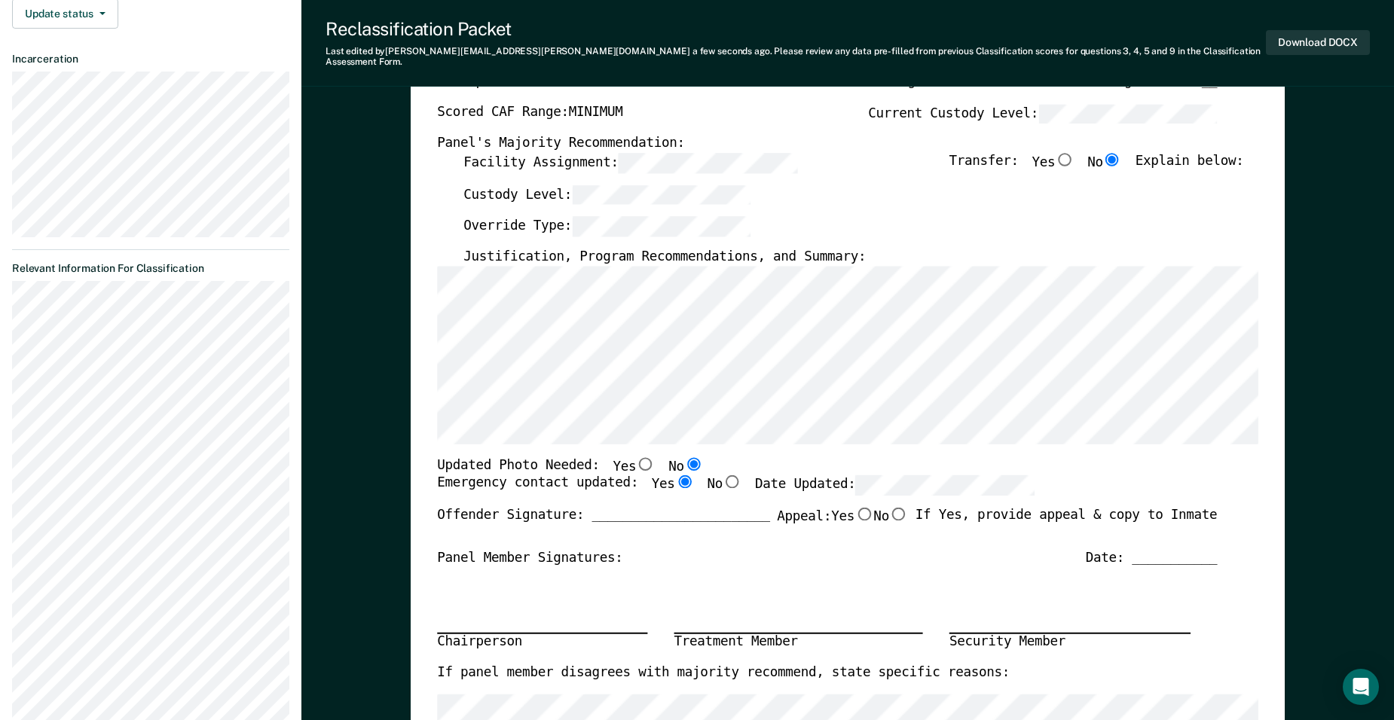
radio input "true"
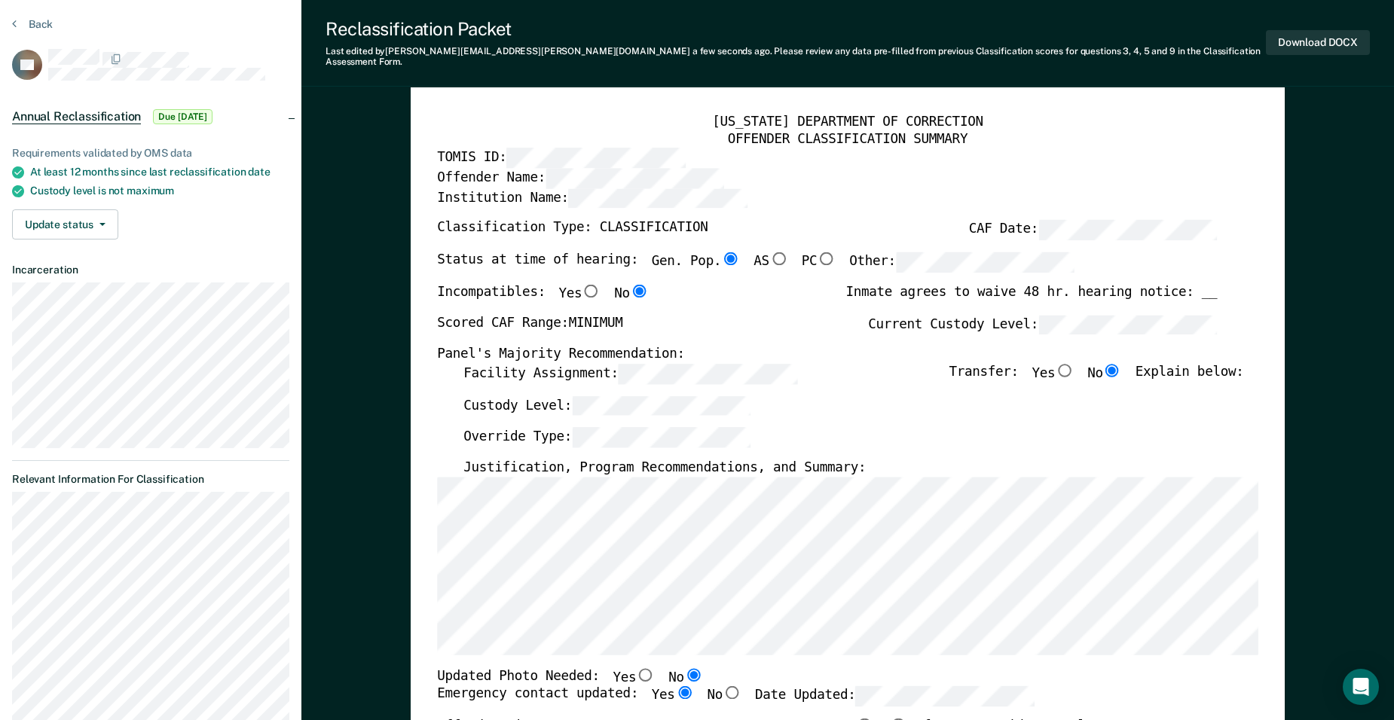
scroll to position [34, 0]
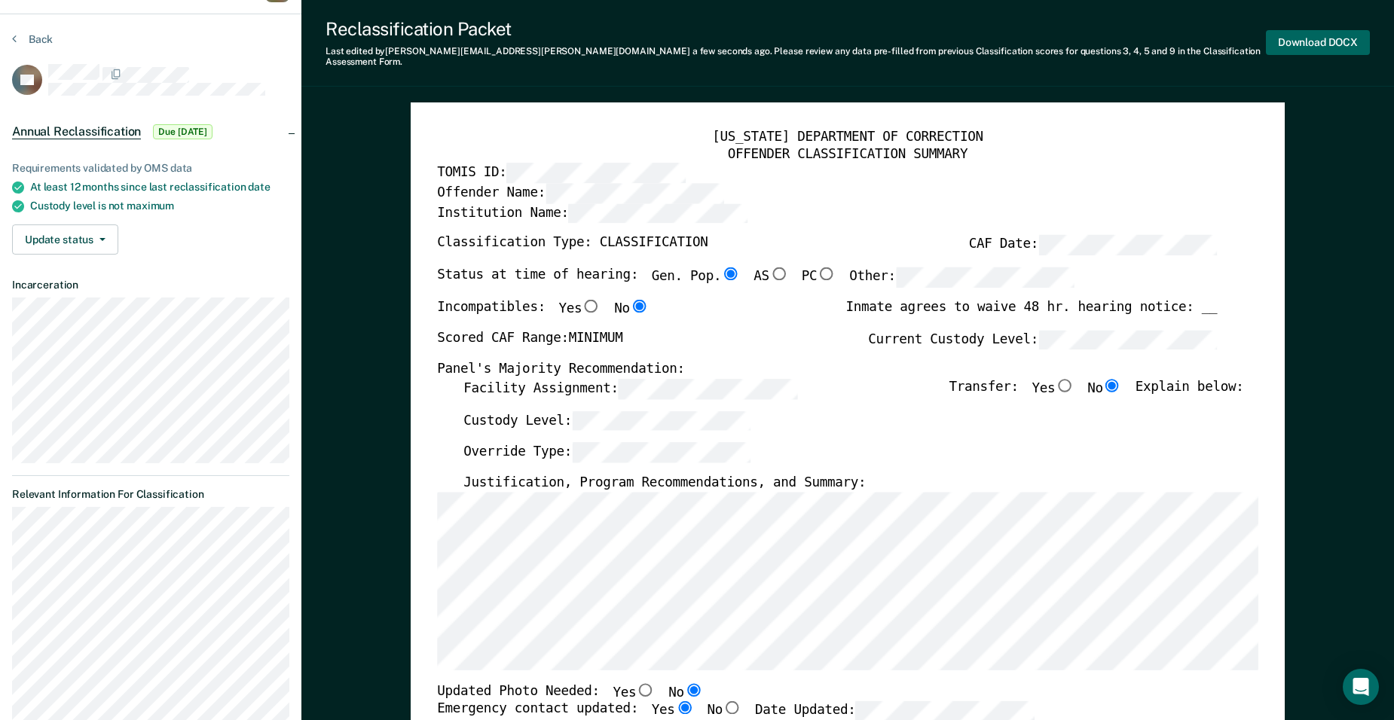
click at [1313, 39] on button "Download DOCX" at bounding box center [1318, 42] width 104 height 25
type textarea "x"
